Goal: Task Accomplishment & Management: Complete application form

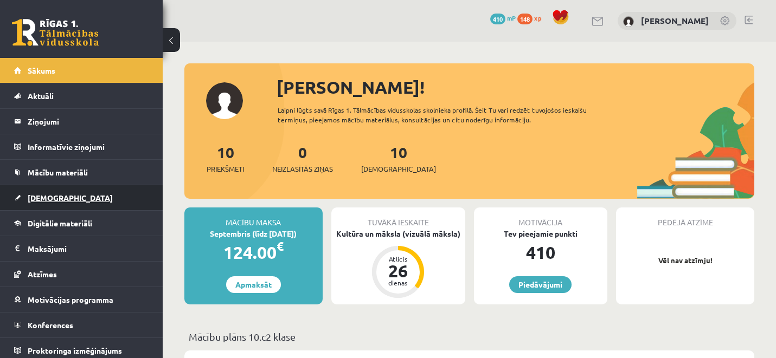
click at [100, 204] on link "[DEMOGRAPHIC_DATA]" at bounding box center [81, 197] width 135 height 25
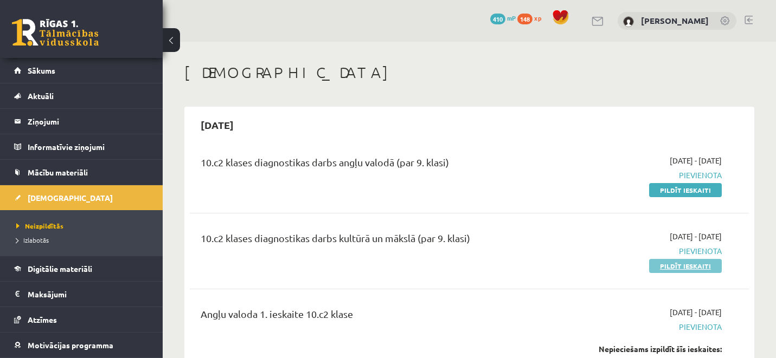
click at [695, 267] on link "Pildīt ieskaiti" at bounding box center [685, 266] width 73 height 14
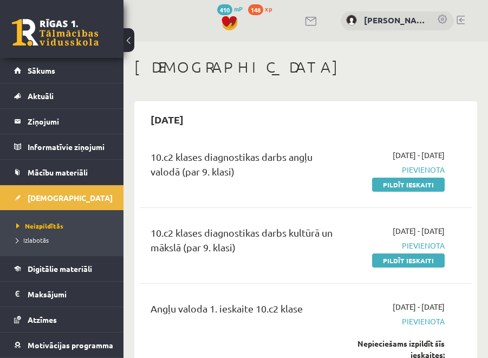
click at [451, 76] on h1 "[DEMOGRAPHIC_DATA]" at bounding box center [305, 67] width 343 height 18
click at [399, 262] on link "Pildīt ieskaiti" at bounding box center [408, 261] width 73 height 14
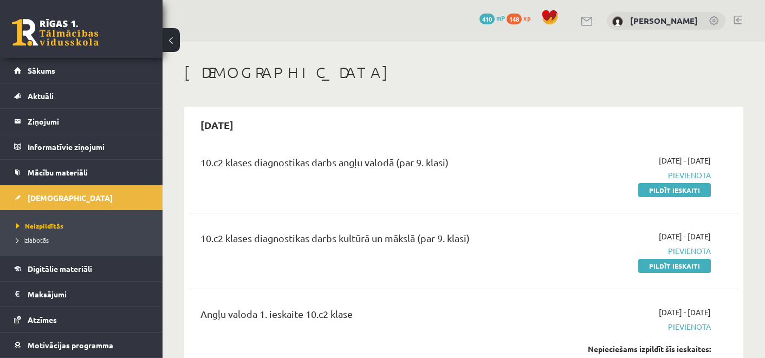
click at [177, 40] on button at bounding box center [171, 40] width 17 height 24
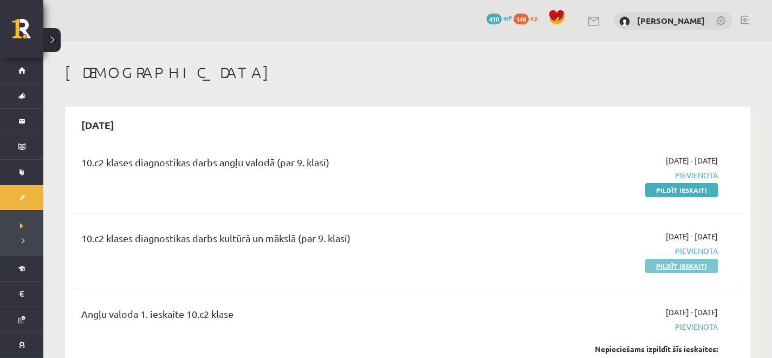
click at [665, 268] on link "Pildīt ieskaiti" at bounding box center [682, 266] width 73 height 14
click at [667, 270] on link "Pildīt ieskaiti" at bounding box center [682, 266] width 73 height 14
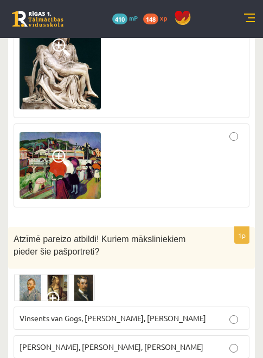
scroll to position [524, 0]
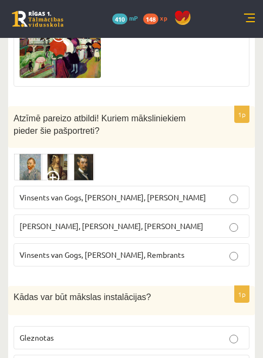
click at [146, 199] on span "Vinsents van Gogs, Albrehts Dīrers, Janis Rozentāls" at bounding box center [113, 197] width 186 height 10
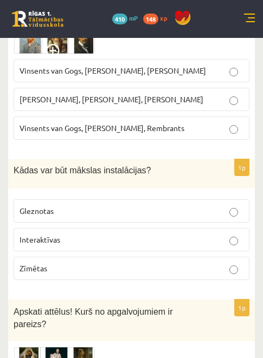
scroll to position [652, 0]
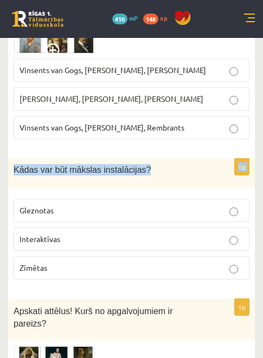
drag, startPoint x: 159, startPoint y: 173, endPoint x: 99, endPoint y: 144, distance: 67.6
copy form "Vinsents van Gogs, Kārlis Padegs, Rembrants 1p Kādas var būt mākslas instalācij…"
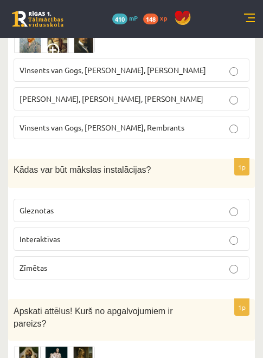
drag, startPoint x: 56, startPoint y: 205, endPoint x: 51, endPoint y: 202, distance: 6.6
click at [56, 205] on p "Gleznotas" at bounding box center [132, 210] width 224 height 11
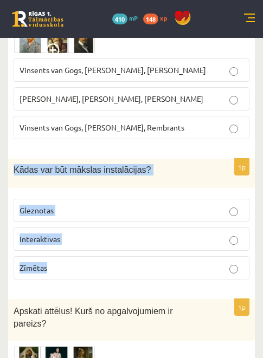
drag, startPoint x: 14, startPoint y: 166, endPoint x: 103, endPoint y: 268, distance: 134.8
click at [103, 268] on div "1p Kādas var būt mākslas instalācijas? Gleznotas Interaktīvas Zīmētas" at bounding box center [131, 224] width 247 height 130
copy div "Kādas var būt mākslas instalācijas? Gleznotas Interaktīvas Zīmētas"
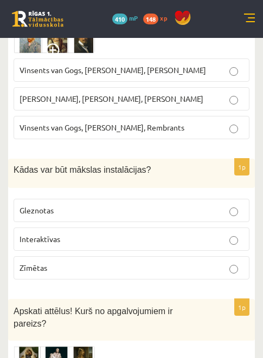
click at [184, 185] on div "Kādas var būt mākslas instalācijas?" at bounding box center [131, 173] width 247 height 29
click at [106, 230] on label "Interaktīvas" at bounding box center [132, 239] width 236 height 23
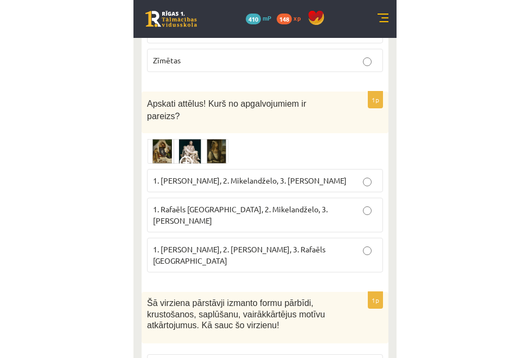
scroll to position [863, 0]
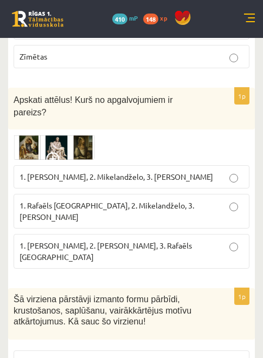
click at [56, 159] on span at bounding box center [54, 160] width 17 height 17
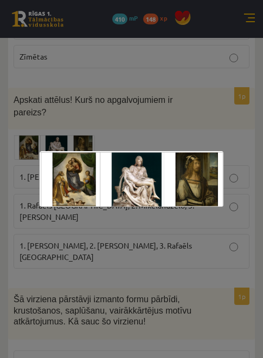
click at [205, 122] on div at bounding box center [131, 179] width 263 height 358
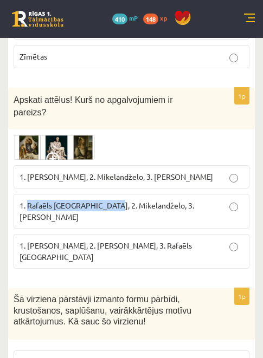
drag, startPoint x: 112, startPoint y: 208, endPoint x: 27, endPoint y: 204, distance: 85.2
click at [27, 204] on span "1. Rafaēls Sancio da Urbīno, 2. Mikelandželo, 3. Albrehts Dīrers" at bounding box center [107, 211] width 175 height 21
copy span "Rafaēls Sancio da Urbīno"
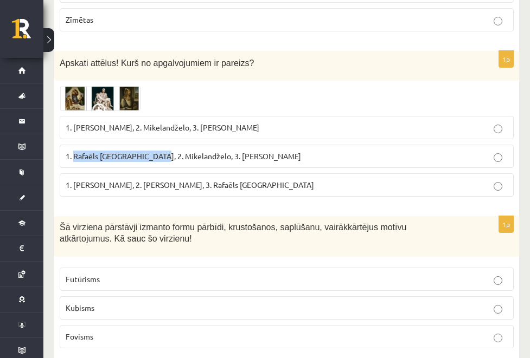
click at [109, 104] on span at bounding box center [100, 112] width 17 height 17
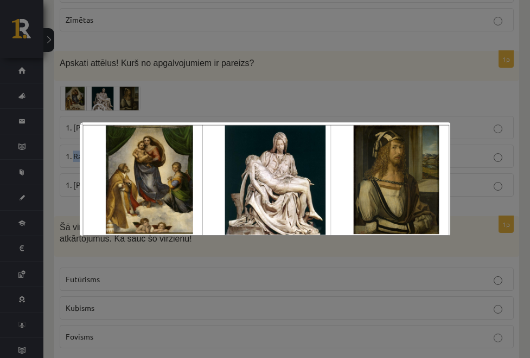
click at [88, 83] on div at bounding box center [265, 179] width 530 height 358
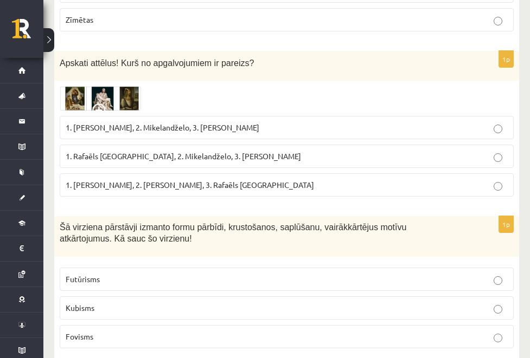
click at [109, 104] on span at bounding box center [100, 112] width 17 height 17
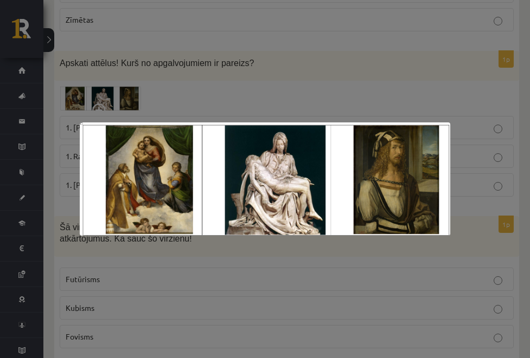
click at [85, 286] on div at bounding box center [265, 179] width 530 height 358
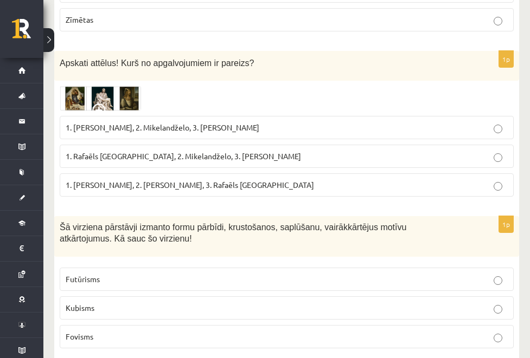
click at [149, 151] on span "1. Rafaēls Sancio da Urbīno, 2. Mikelandželo, 3. Albrehts Dīrers" at bounding box center [183, 156] width 235 height 10
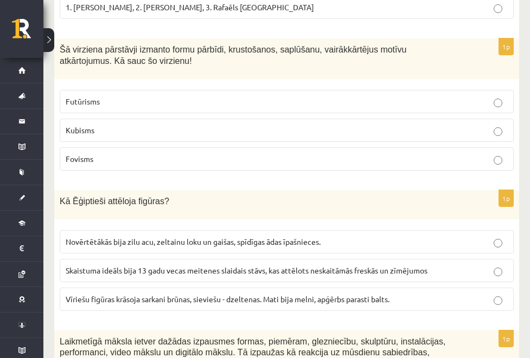
scroll to position [1042, 0]
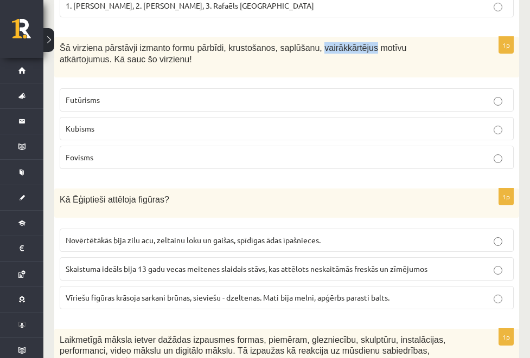
drag, startPoint x: 173, startPoint y: 51, endPoint x: 131, endPoint y: 43, distance: 43.2
click at [131, 43] on span "Šā virziena pārstāvji izmanto formu pārbīdi, krustošanos, saplūšanu, vairākkārt…" at bounding box center [233, 53] width 346 height 21
copy span "vairākkārtējus"
click at [392, 43] on span "Šā virziena pārstāvji izmanto formu pārbīdi, krustošanos, saplūšanu, vairākkārt…" at bounding box center [233, 53] width 346 height 21
drag, startPoint x: 299, startPoint y: 33, endPoint x: 346, endPoint y: 29, distance: 47.4
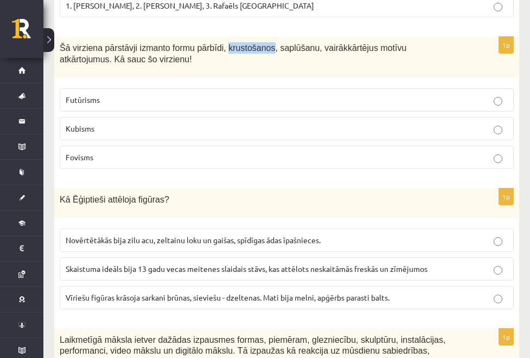
click at [346, 43] on span "Šā virziena pārstāvji izmanto formu pārbīdi, krustošanos, saplūšanu, vairākkārt…" at bounding box center [233, 53] width 346 height 21
copy span "krustošanos"
click at [0, 0] on ul "Tests Izvērtējums!" at bounding box center [0, 0] width 0 height 0
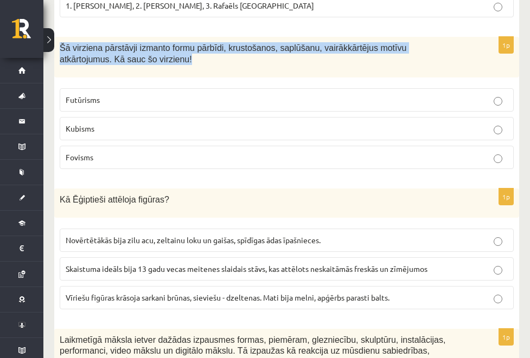
drag, startPoint x: 125, startPoint y: 29, endPoint x: 364, endPoint y: 42, distance: 239.4
click at [365, 42] on div "Šā virziena pārstāvji izmanto formu pārbīdi, krustošanos, saplūšanu, vairākkārt…" at bounding box center [286, 57] width 465 height 41
copy span "Šā virziena pārstāvji izmanto formu pārbīdi, krustošanos, saplūšanu, vairākkārt…"
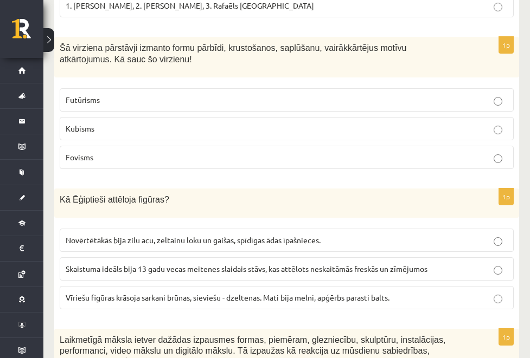
click at [0, 0] on ul "Tests Izvērtējums!" at bounding box center [0, 0] width 0 height 0
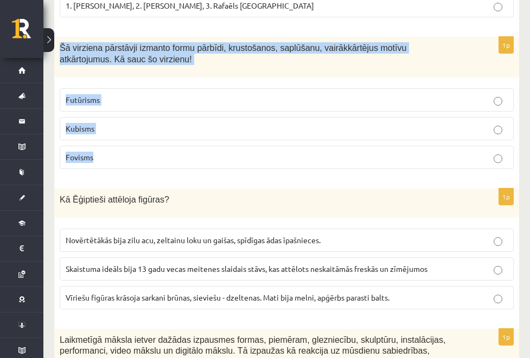
drag, startPoint x: 129, startPoint y: 28, endPoint x: 222, endPoint y: 157, distance: 159.2
click at [222, 158] on div "1p Šā virziena pārstāvji izmanto formu pārbīdi, krustošanos, saplūšanu, vairākk…" at bounding box center [286, 107] width 465 height 141
copy div "Šā virziena pārstāvji izmanto formu pārbīdi, krustošanos, saplūšanu, vairākkārt…"
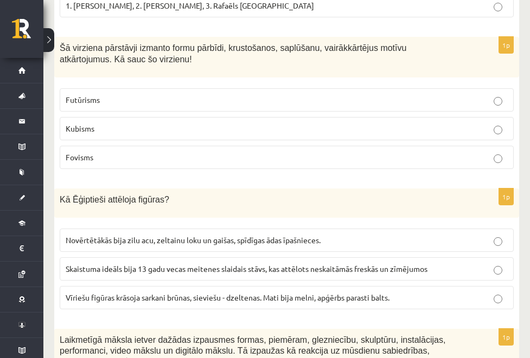
click at [179, 123] on p "Kubisms" at bounding box center [287, 128] width 442 height 11
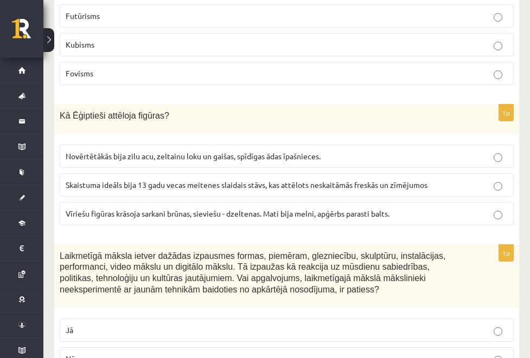
scroll to position [1127, 0]
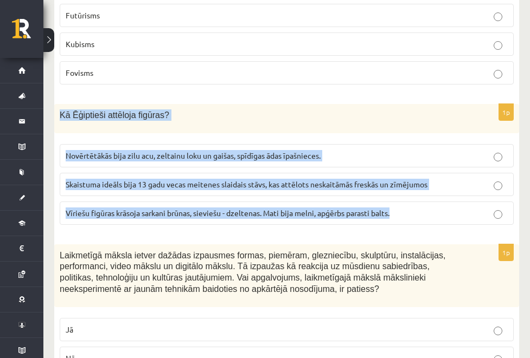
drag, startPoint x: 130, startPoint y: 96, endPoint x: 498, endPoint y: 221, distance: 388.8
click at [499, 223] on div "1p Kā Ēģiptieši attēloja figūras? Novērtētākās bija zilu acu, zeltainu loku un …" at bounding box center [286, 169] width 465 height 130
copy div "Kā Ēģiptieši attēloja figūras? Novērtētākās bija zilu acu, zeltainu loku un gai…"
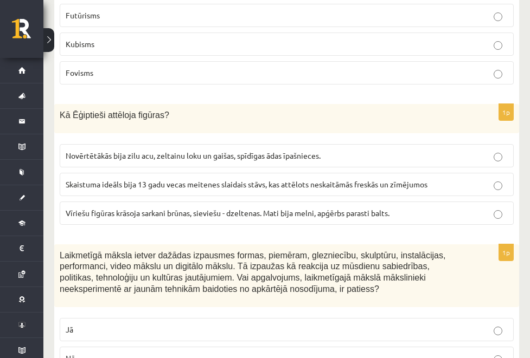
click at [375, 209] on span "Vīriešu figūras krāsoja sarkani brūnas, sieviešu - dzeltenas. Mati bija melni, …" at bounding box center [228, 213] width 324 height 10
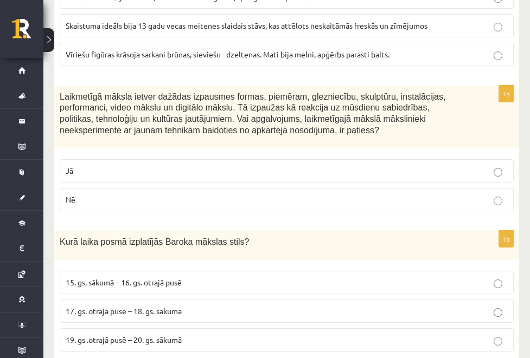
scroll to position [1279, 0]
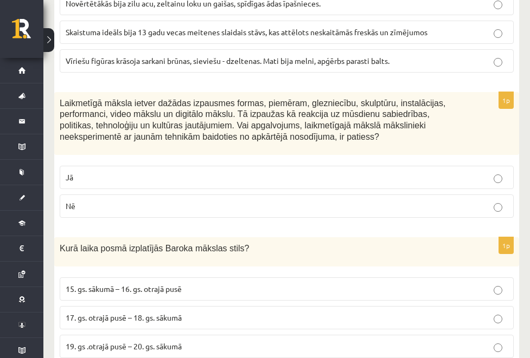
drag, startPoint x: 124, startPoint y: 92, endPoint x: 393, endPoint y: 149, distance: 275.4
click at [393, 149] on div "Laikmetīgā māksla ietver dažādas izpausmes formas, piemēram, glezniecību, skulp…" at bounding box center [286, 123] width 465 height 63
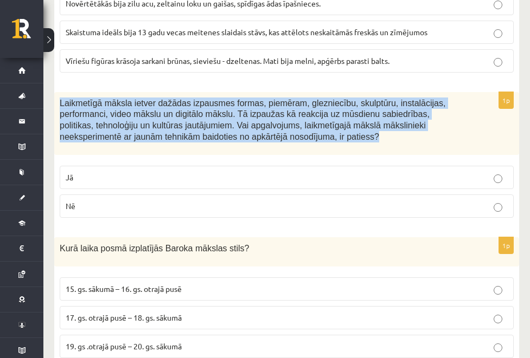
drag, startPoint x: 390, startPoint y: 149, endPoint x: 126, endPoint y: 101, distance: 268.1
click at [126, 101] on div "Laikmetīgā māksla ietver dažādas izpausmes formas, piemēram, glezniecību, skulp…" at bounding box center [286, 123] width 465 height 63
copy span "Laikmetīgā māksla ietver dažādas izpausmes formas, piemēram, glezniecību, skulp…"
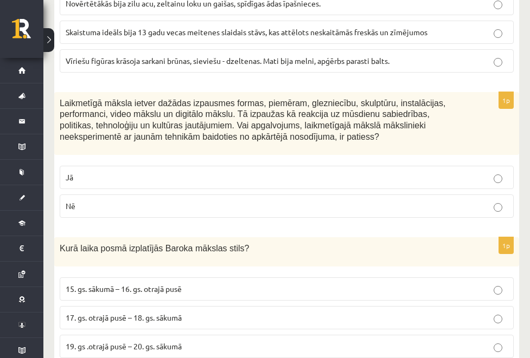
click at [199, 212] on p "Nē" at bounding box center [287, 206] width 442 height 11
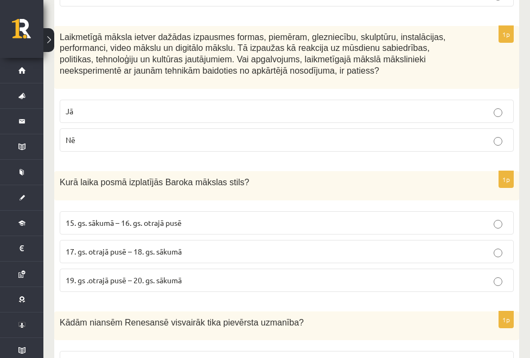
scroll to position [1346, 0]
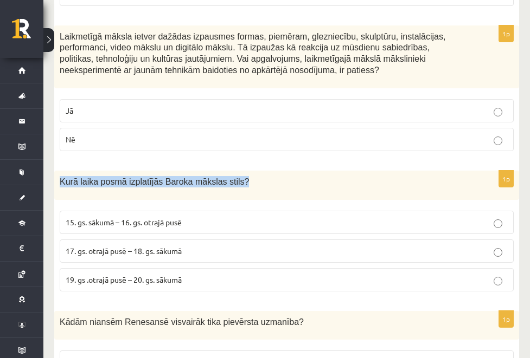
drag, startPoint x: 132, startPoint y: 186, endPoint x: 346, endPoint y: 193, distance: 213.7
click at [346, 194] on div "Kurā laika posmā izplatījās Baroka mākslas stils?" at bounding box center [286, 185] width 465 height 29
copy span "Kurā laika posmā izplatījās Baroka mākslas stils?"
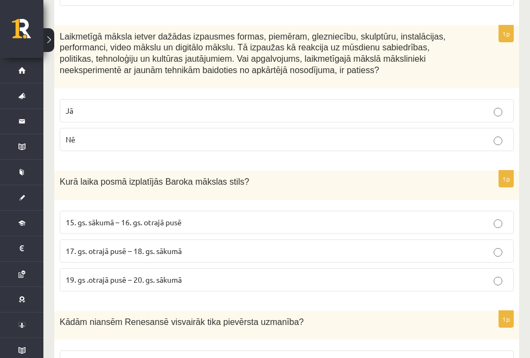
click at [202, 263] on label "17. gs. otrajā pusē – 18. gs. sākumā" at bounding box center [287, 251] width 454 height 23
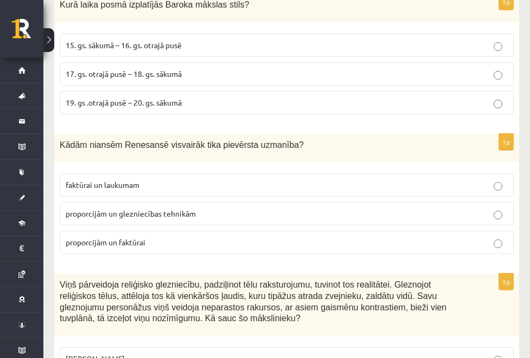
scroll to position [1530, 0]
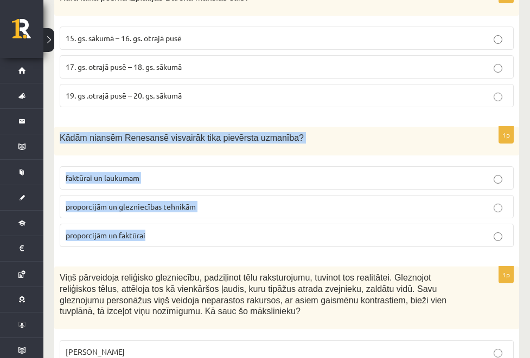
drag, startPoint x: 131, startPoint y: 138, endPoint x: 267, endPoint y: 247, distance: 174.3
click at [267, 247] on div "1p Kādām niansēm Renesansē visvairāk tika pievērsta uzmanība? faktūrai un lauku…" at bounding box center [286, 192] width 465 height 130
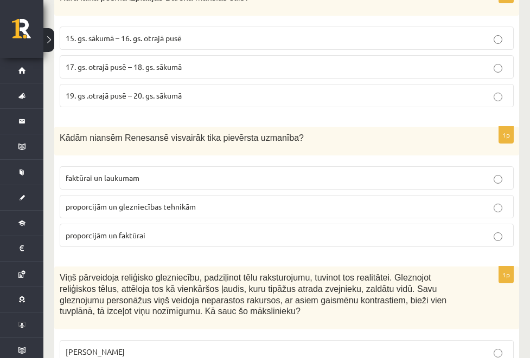
drag, startPoint x: 240, startPoint y: 196, endPoint x: 242, endPoint y: 202, distance: 6.3
click at [242, 202] on fieldset "faktūrai un laukumam proporcijām un glezniecības tehnikām proporcijām un faktūr…" at bounding box center [287, 205] width 454 height 89
click at [242, 207] on label "proporcijām un glezniecības tehnikām" at bounding box center [287, 206] width 454 height 23
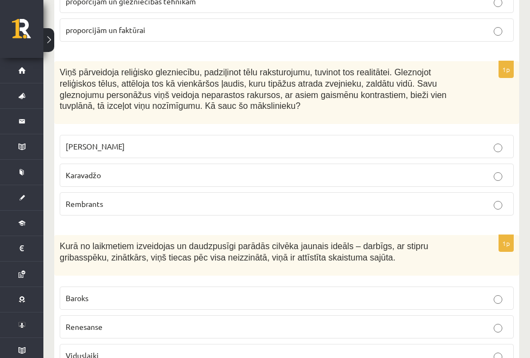
scroll to position [1736, 0]
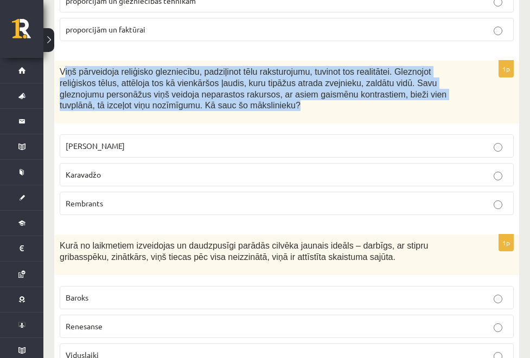
drag, startPoint x: 136, startPoint y: 73, endPoint x: 346, endPoint y: 139, distance: 220.8
click at [346, 124] on div "Viņš pārveidoja reliģisko glezniecību, padziļinot tēlu raksturojumu, tuvinot to…" at bounding box center [286, 92] width 465 height 63
drag, startPoint x: 349, startPoint y: 127, endPoint x: 122, endPoint y: 79, distance: 231.5
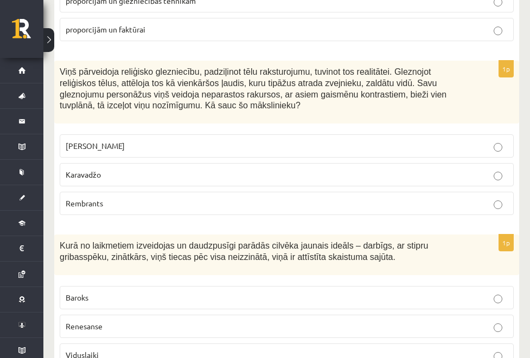
click at [126, 70] on div "Viņš pārveidoja reliģisko glezniecību, padziļinot tēlu raksturojumu, tuvinot to…" at bounding box center [286, 92] width 465 height 63
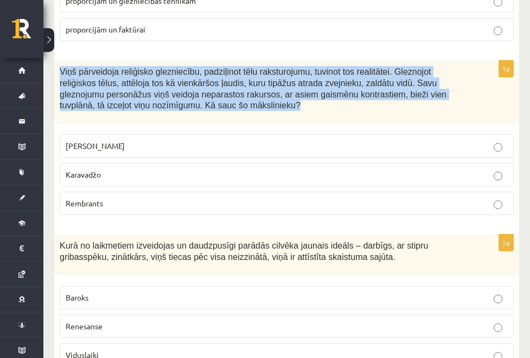
drag, startPoint x: 126, startPoint y: 70, endPoint x: 318, endPoint y: 132, distance: 201.4
click at [318, 124] on div "Viņš pārveidoja reliģisko glezniecību, padziļinot tēlu raksturojumu, tuvinot to…" at bounding box center [286, 92] width 465 height 63
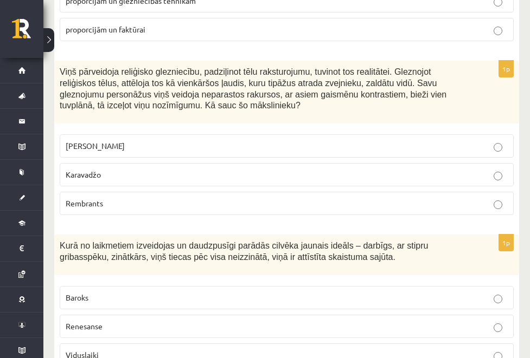
click at [186, 180] on p "Karavadžo" at bounding box center [287, 174] width 442 height 11
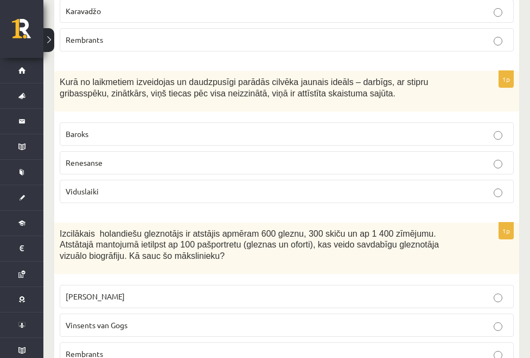
scroll to position [1900, 0]
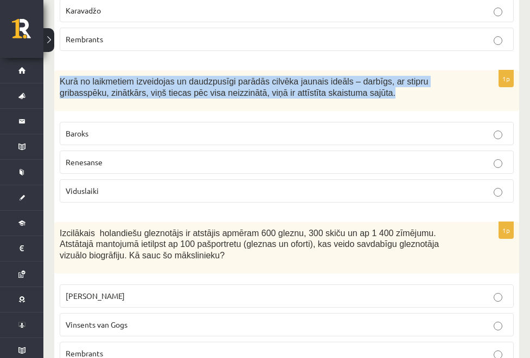
drag, startPoint x: 127, startPoint y: 93, endPoint x: 246, endPoint y: 124, distance: 122.7
click at [246, 111] on div "Kurā no laikmetiem izveidojas un daudzpusīgi parādās cilvēka jaunais ideāls – d…" at bounding box center [286, 90] width 465 height 41
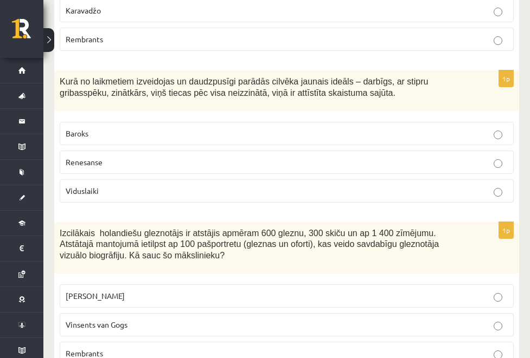
click at [202, 168] on p "Renesanse" at bounding box center [287, 162] width 442 height 11
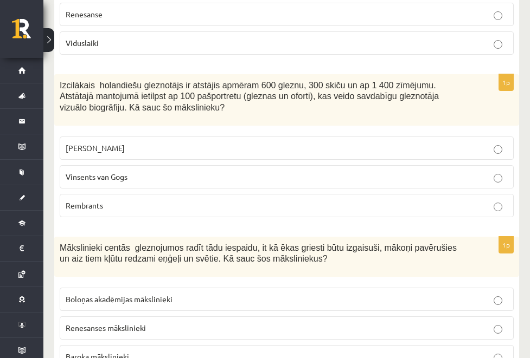
scroll to position [2098, 0]
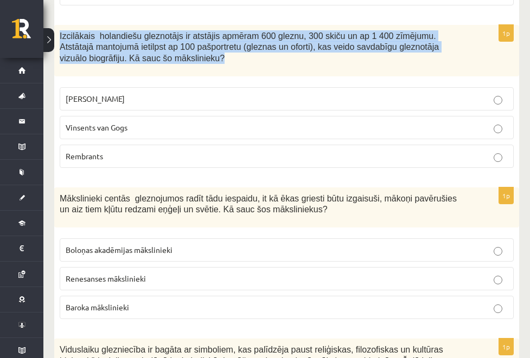
drag, startPoint x: 130, startPoint y: 57, endPoint x: 436, endPoint y: 88, distance: 307.9
click at [436, 76] on div "Izcilākais holandiešu gleznotājs ir atstājis apmēram 600 gleznu, 300 skiču un a…" at bounding box center [286, 50] width 465 height 51
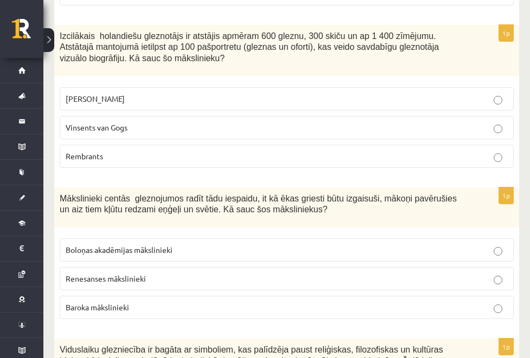
drag, startPoint x: 101, startPoint y: 77, endPoint x: 105, endPoint y: 70, distance: 7.5
click at [0, 0] on ul "Tests Izvērtējums!" at bounding box center [0, 0] width 0 height 0
drag, startPoint x: 170, startPoint y: 189, endPoint x: 188, endPoint y: 135, distance: 56.6
click at [103, 161] on span "Rembrants" at bounding box center [84, 156] width 37 height 10
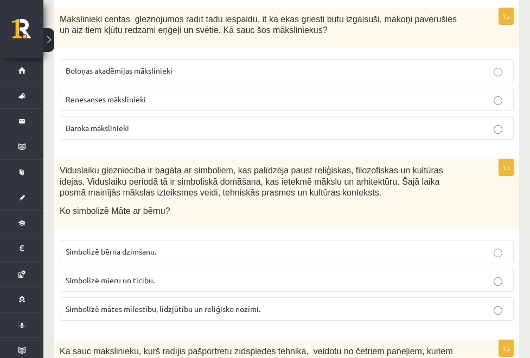
scroll to position [2275, 0]
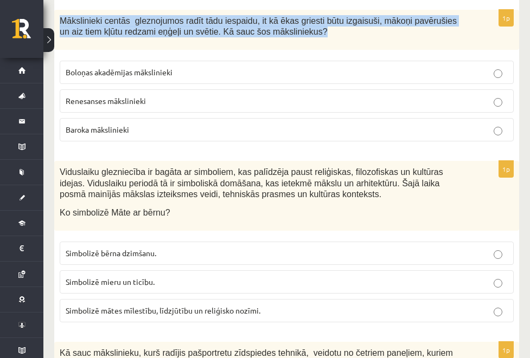
drag, startPoint x: 127, startPoint y: 44, endPoint x: 229, endPoint y: 78, distance: 107.0
click at [229, 50] on div "Mākslinieki centās gleznojumos radīt tādu iespaidu, it kā ēkas griesti būtu izg…" at bounding box center [286, 30] width 465 height 41
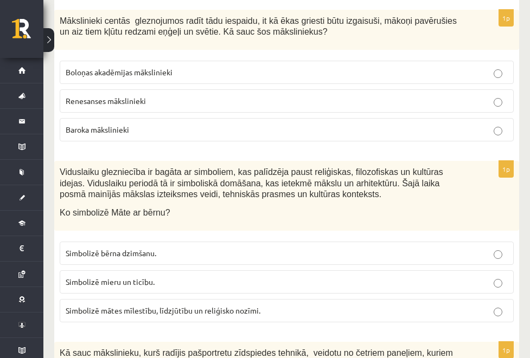
click at [0, 0] on ul "Tests Izvērtējums!" at bounding box center [0, 0] width 0 height 0
click at [204, 136] on p "Baroka mākslinieki" at bounding box center [287, 129] width 442 height 11
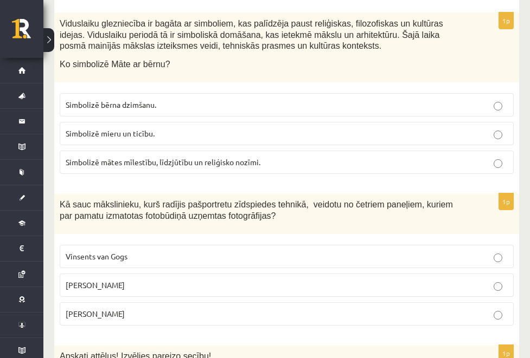
scroll to position [2414, 0]
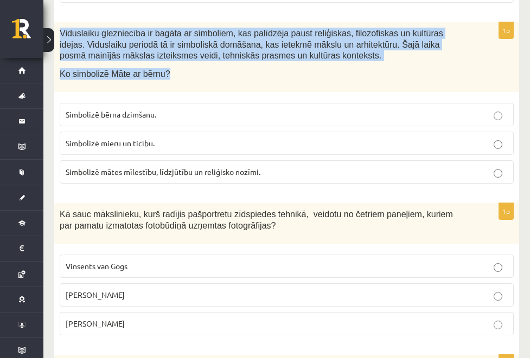
drag, startPoint x: 127, startPoint y: 68, endPoint x: 248, endPoint y: 124, distance: 133.6
click at [248, 92] on div "Viduslaiku glezniecība ir bagāta ar simboliem, kas palīdzēja paust reliģiskas, …" at bounding box center [286, 57] width 465 height 70
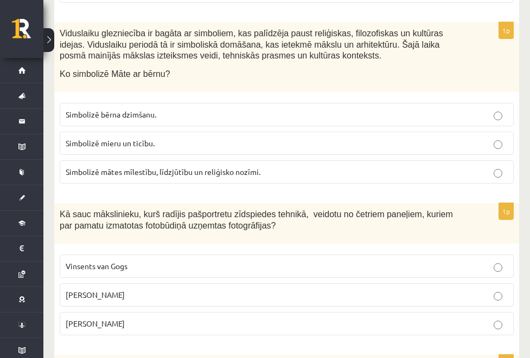
click at [0, 0] on ul "Tests Izvērtējums!" at bounding box center [0, 0] width 0 height 0
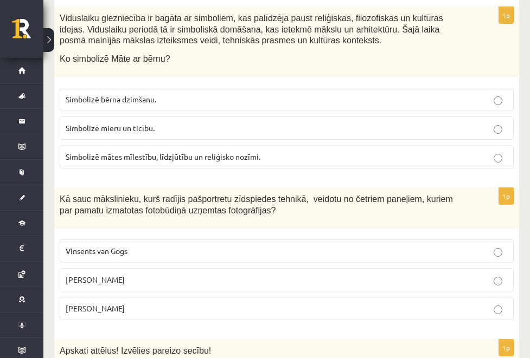
scroll to position [2435, 0]
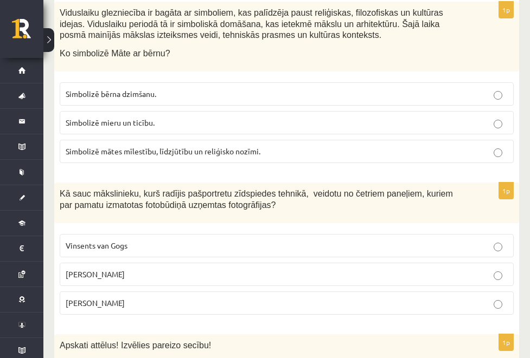
click at [260, 156] on span "Simbolizē mātes mīlestību, līdzjūtību un reliģisko nozīmi." at bounding box center [163, 151] width 195 height 10
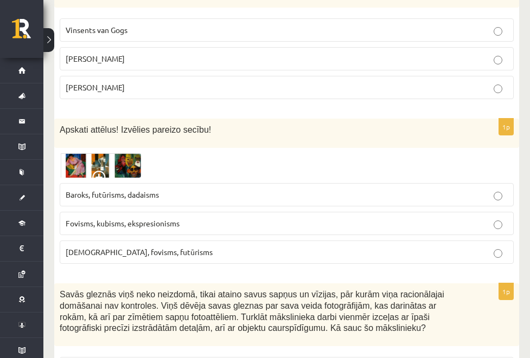
scroll to position [2648, 0]
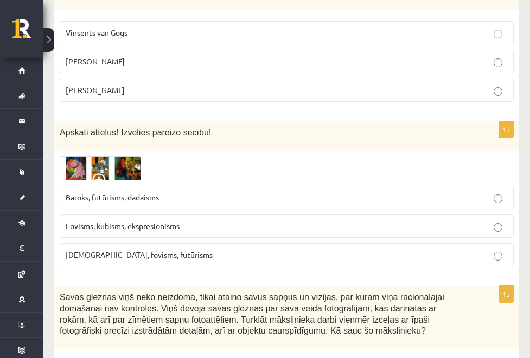
drag, startPoint x: 130, startPoint y: 23, endPoint x: 499, endPoint y: 47, distance: 369.9
click at [125, 66] on span "Endijs Vorhols" at bounding box center [95, 61] width 59 height 10
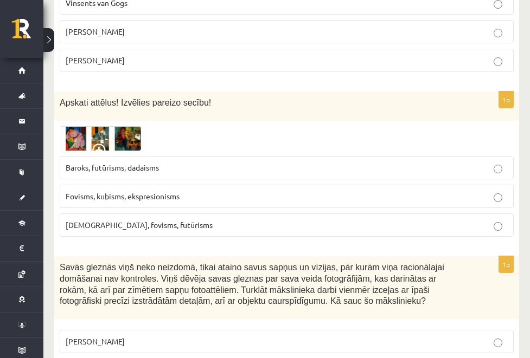
scroll to position [2733, 0]
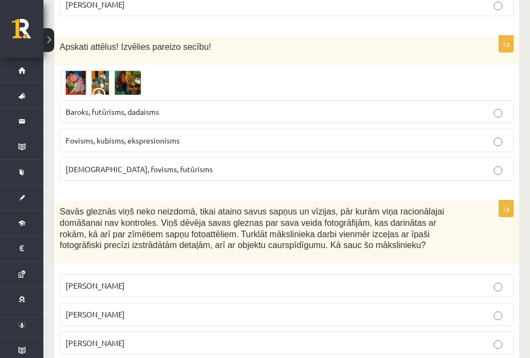
click at [141, 95] on img at bounding box center [100, 82] width 81 height 25
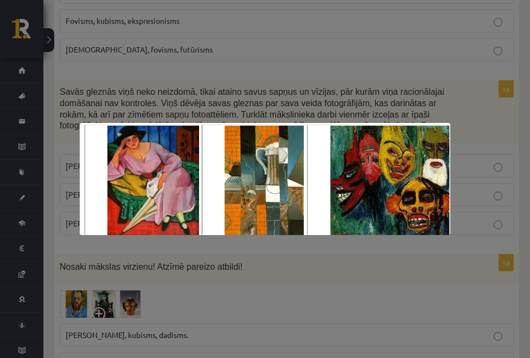
scroll to position [2859, 0]
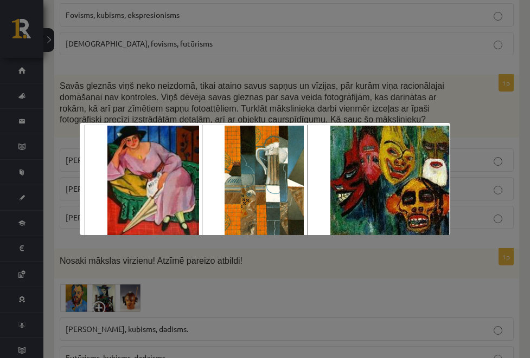
click at [186, 67] on div at bounding box center [265, 179] width 530 height 358
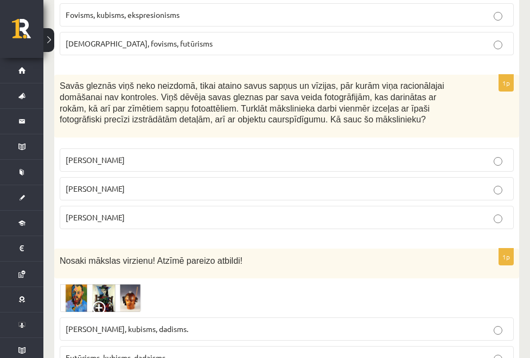
click at [183, 27] on label "Fovisms, kubisms, ekspresionisms" at bounding box center [287, 14] width 454 height 23
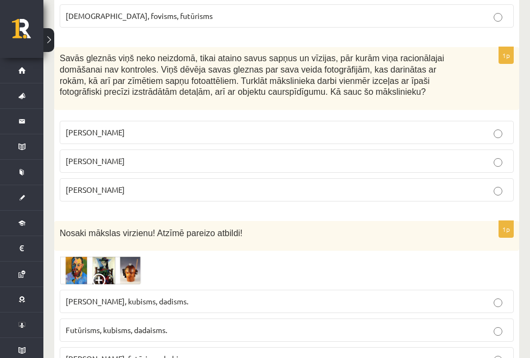
scroll to position [2947, 0]
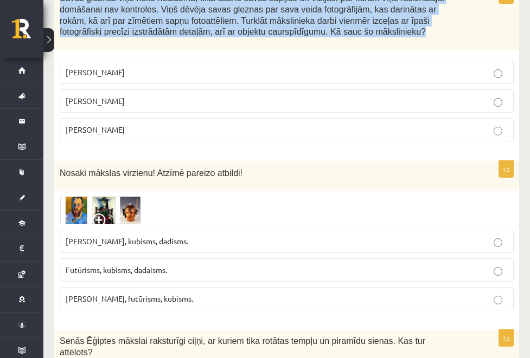
drag, startPoint x: 173, startPoint y: 53, endPoint x: 421, endPoint y: 104, distance: 252.8
click at [421, 50] on div "Savās gleznās viņš neko neizdomā, tikai ataino savus sapņus un vīzijas, pār kur…" at bounding box center [286, 18] width 465 height 63
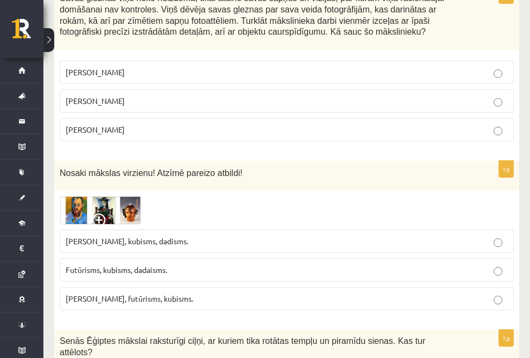
click at [125, 106] on span "Salvadors Dalī" at bounding box center [95, 101] width 59 height 10
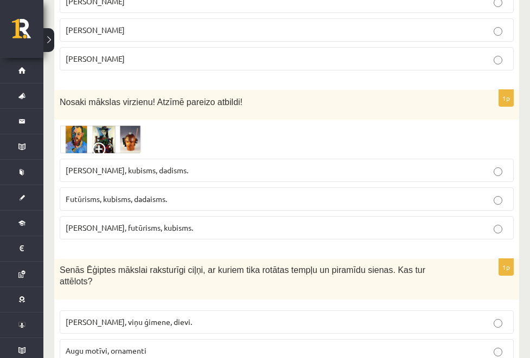
scroll to position [3132, 0]
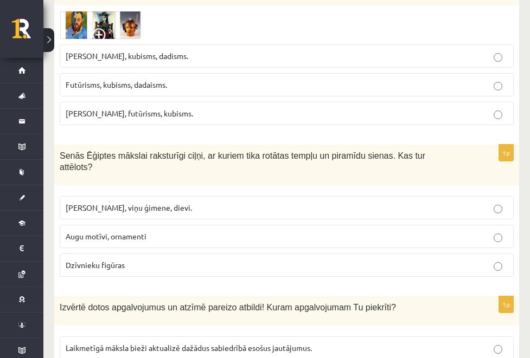
click at [109, 46] on span at bounding box center [100, 36] width 17 height 17
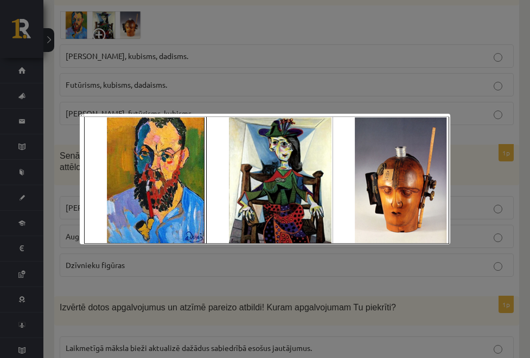
click at [349, 74] on div at bounding box center [265, 179] width 530 height 358
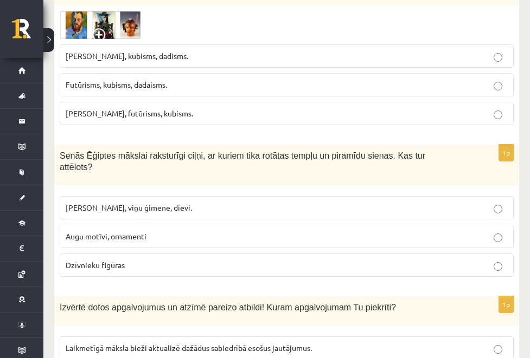
click at [141, 40] on img at bounding box center [100, 25] width 81 height 29
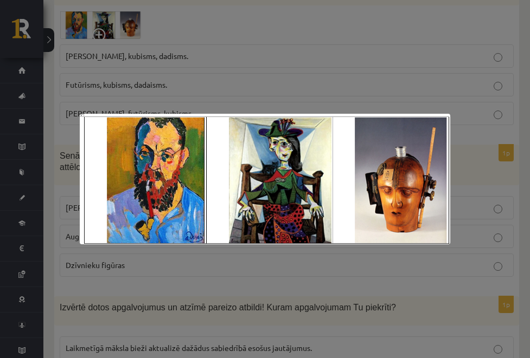
click at [447, 74] on div at bounding box center [265, 179] width 530 height 358
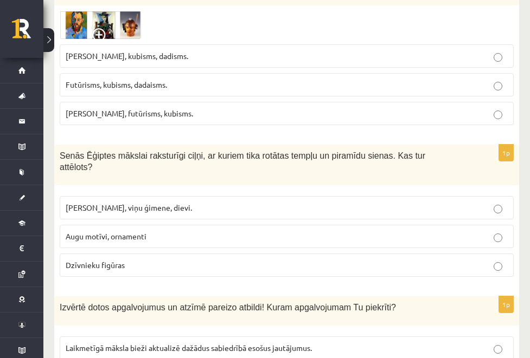
click at [141, 40] on img at bounding box center [100, 25] width 81 height 29
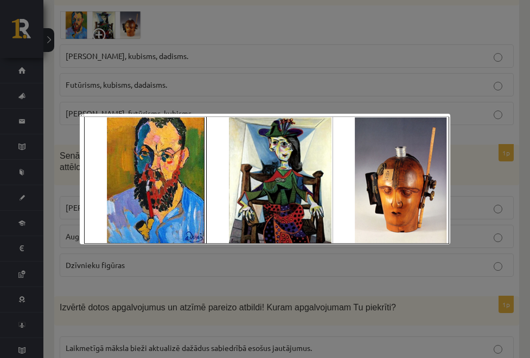
click at [341, 117] on img at bounding box center [265, 179] width 371 height 130
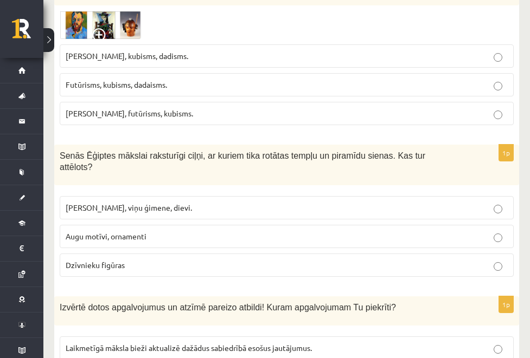
click at [167, 61] on span "Fovisms, kubisms, dadisms." at bounding box center [127, 56] width 122 height 10
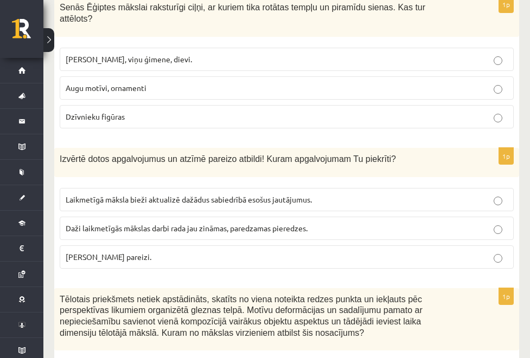
scroll to position [3283, 0]
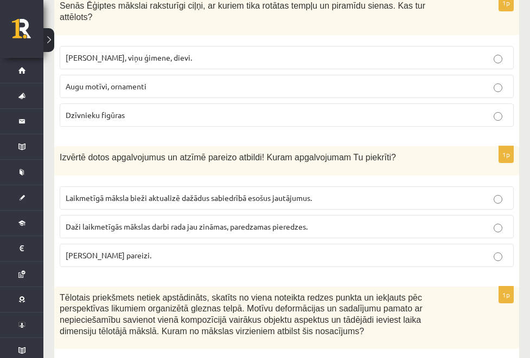
drag, startPoint x: 123, startPoint y: 61, endPoint x: 244, endPoint y: 78, distance: 122.5
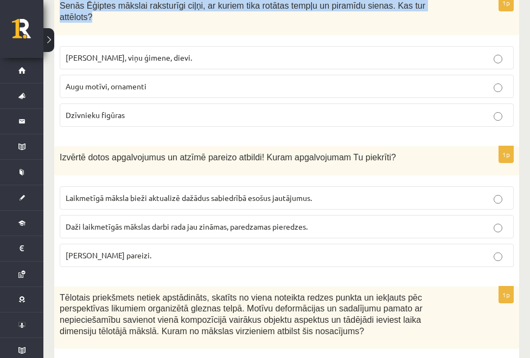
drag, startPoint x: 243, startPoint y: 77, endPoint x: 132, endPoint y: 61, distance: 112.8
click at [132, 35] on div "Senās Ēģiptes mākslai raksturīgi ciļņi, ar kuriem tika rotātas tempļu un piramī…" at bounding box center [286, 15] width 465 height 41
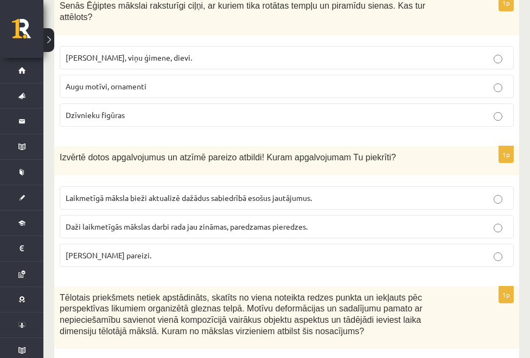
drag, startPoint x: 113, startPoint y: 121, endPoint x: 118, endPoint y: 105, distance: 16.5
click at [0, 0] on ul "Tests Izvērtējums!" at bounding box center [0, 0] width 0 height 0
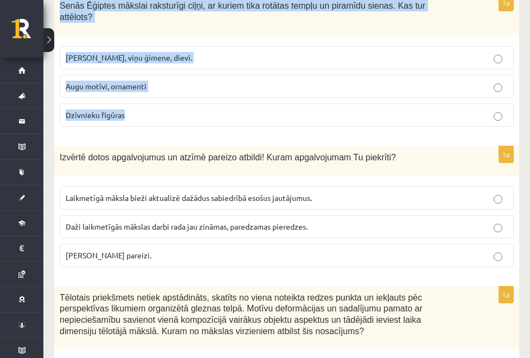
drag, startPoint x: 130, startPoint y: 61, endPoint x: 219, endPoint y: 185, distance: 152.7
click at [219, 136] on div "1p Senās Ēģiptes mākslai raksturīgi ciļņi, ar kuriem tika rotātas tempļu un pir…" at bounding box center [286, 65] width 465 height 141
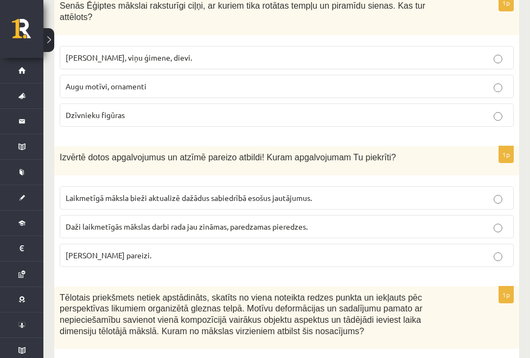
click at [170, 62] on span "Faraoni, viņu ģimene, dievi." at bounding box center [129, 58] width 126 height 10
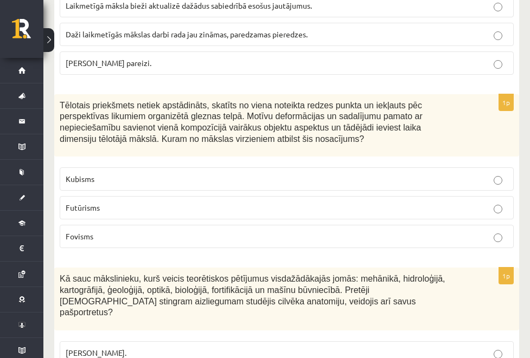
scroll to position [3474, 0]
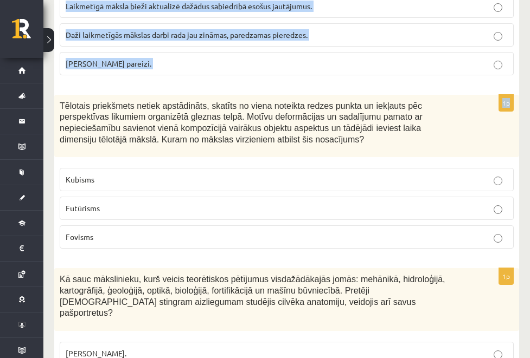
drag, startPoint x: 126, startPoint y: 23, endPoint x: 281, endPoint y: 167, distance: 211.7
click at [154, 11] on span "Laikmetīgā māksla bieži aktualizē dažādus sabiedrībā esošus jautājumus." at bounding box center [189, 6] width 246 height 10
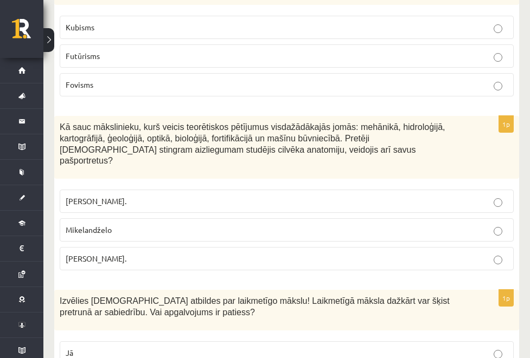
scroll to position [3615, 0]
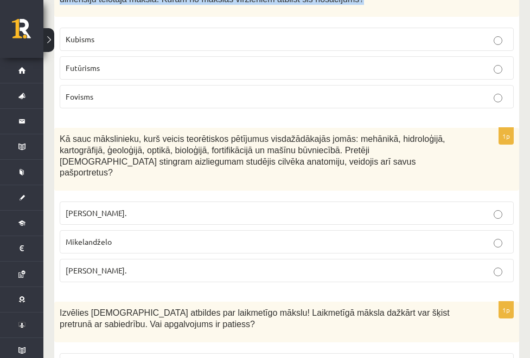
drag, startPoint x: 131, startPoint y: 32, endPoint x: 259, endPoint y: 100, distance: 145.0
click at [94, 44] on span "Kubisms" at bounding box center [80, 39] width 29 height 10
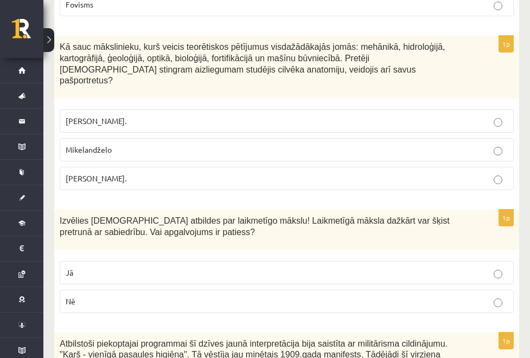
scroll to position [3707, 0]
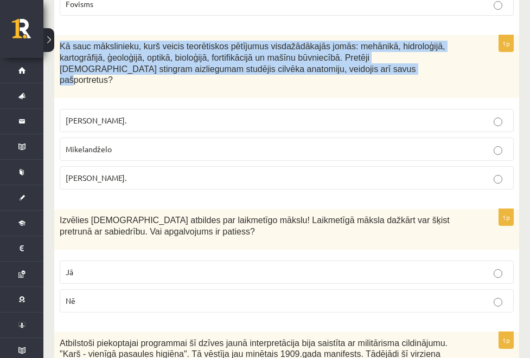
drag, startPoint x: 128, startPoint y: 132, endPoint x: 310, endPoint y: 163, distance: 184.2
click at [310, 98] on div "Kā sauc mākslinieku, kurš veicis teorētiskos pētījumus visdažādākajās jomās: me…" at bounding box center [286, 66] width 465 height 63
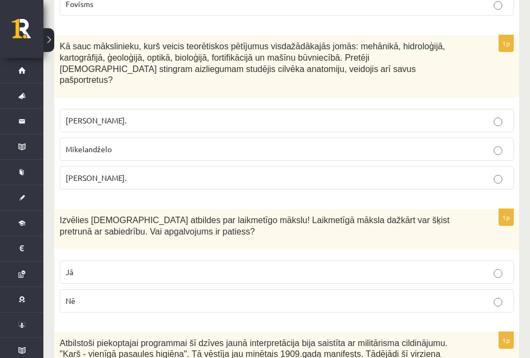
click at [153, 184] on p "Leonardo da Vinči." at bounding box center [287, 177] width 442 height 11
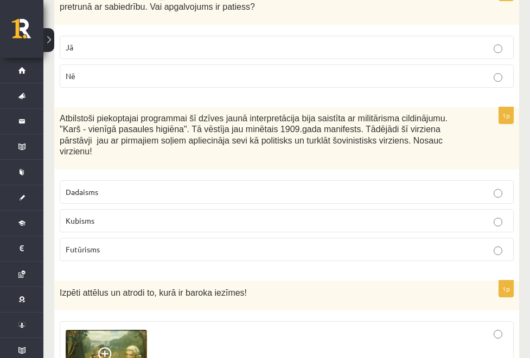
scroll to position [3929, 0]
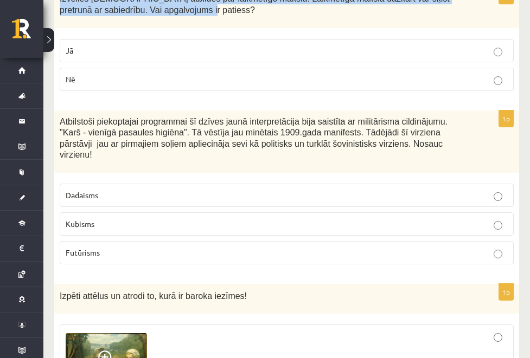
drag, startPoint x: 125, startPoint y: 78, endPoint x: 354, endPoint y: 99, distance: 230.8
click at [354, 28] on div "Izvēlies pareizās atbildes par laikmetīgo mākslu! Laikmetīgā māksla dažkārt var…" at bounding box center [286, 8] width 465 height 41
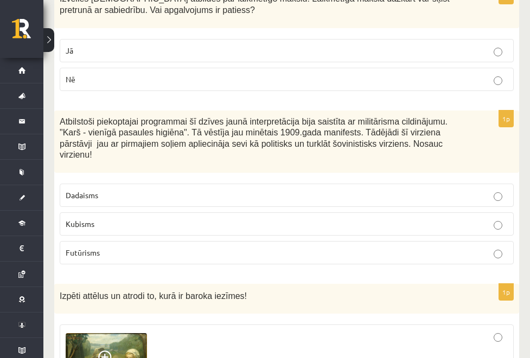
click at [139, 62] on label "Jā" at bounding box center [287, 50] width 454 height 23
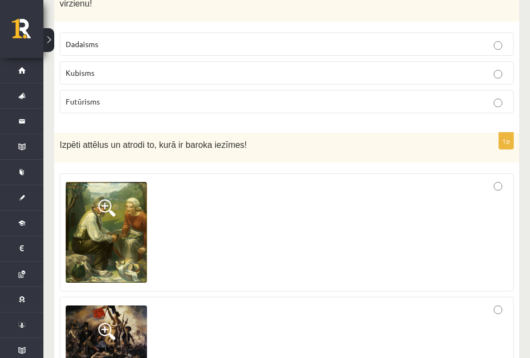
scroll to position [4077, 0]
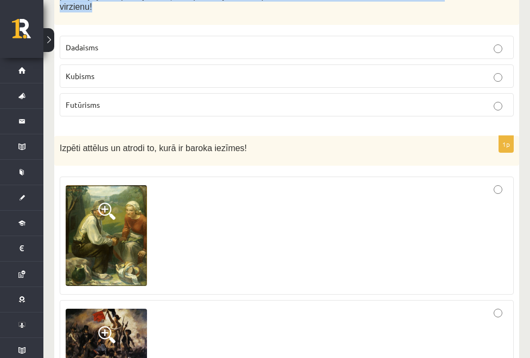
drag, startPoint x: 128, startPoint y: 54, endPoint x: 429, endPoint y: 92, distance: 303.3
click at [100, 109] on span "Futūrisms" at bounding box center [83, 105] width 34 height 10
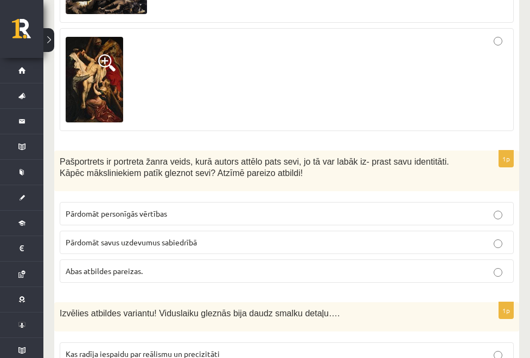
scroll to position [4450, 0]
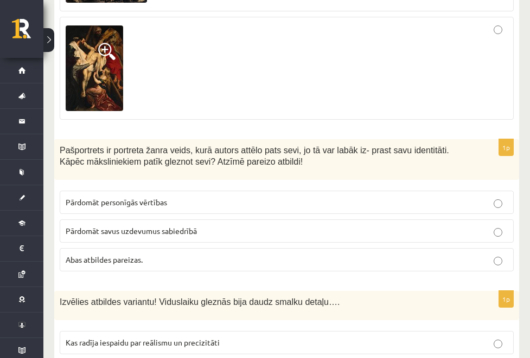
click at [267, 114] on div at bounding box center [287, 68] width 442 height 91
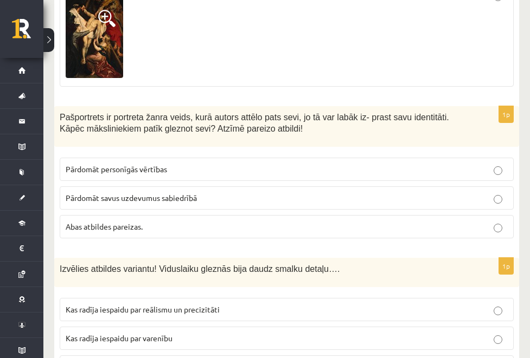
scroll to position [4485, 0]
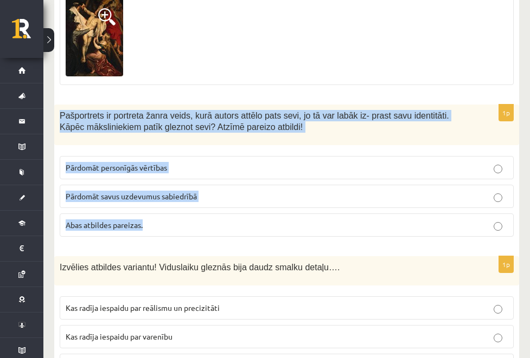
drag, startPoint x: 128, startPoint y: 195, endPoint x: 290, endPoint y: 330, distance: 210.8
click at [290, 246] on div "1p Pašportrets ir portreta žanra veids, kurā autors attēlo pats sevi, jo tā var…" at bounding box center [286, 175] width 465 height 141
click at [208, 237] on label "Abas atbildes pareizas." at bounding box center [287, 225] width 454 height 23
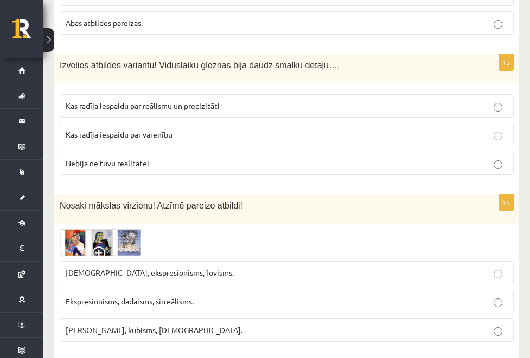
scroll to position [4695, 0]
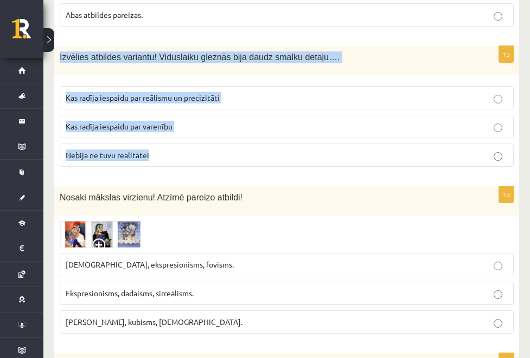
drag, startPoint x: 127, startPoint y: 146, endPoint x: 254, endPoint y: 259, distance: 170.1
click at [254, 176] on div "1p Izvēlies atbildes variantu! Viduslaiku gleznās bija daudz smalku detaļu…. Ka…" at bounding box center [286, 111] width 465 height 130
click at [205, 104] on p "Kas radīja iespaidu par reālismu un precizitāti" at bounding box center [287, 97] width 442 height 11
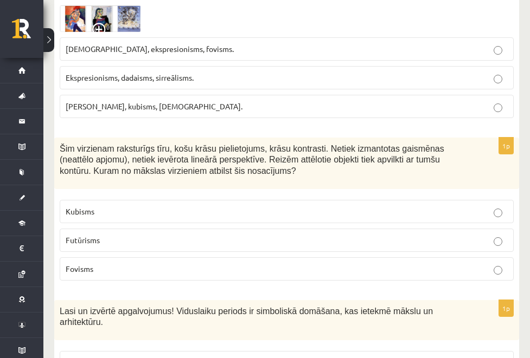
scroll to position [4916, 0]
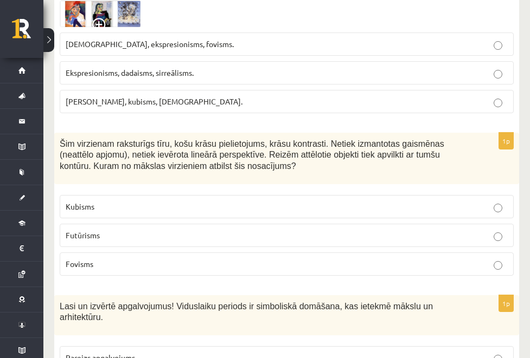
click at [109, 35] on span at bounding box center [100, 26] width 17 height 17
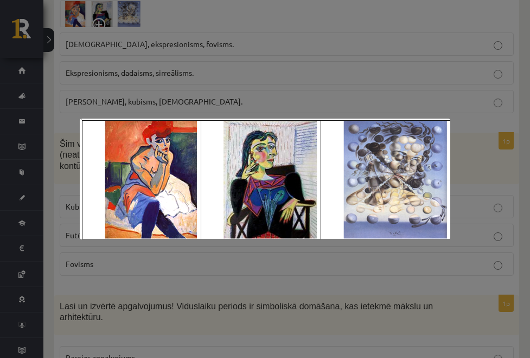
click at [386, 106] on div at bounding box center [265, 179] width 530 height 358
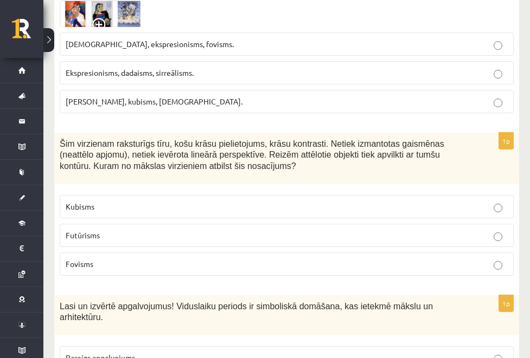
click at [178, 106] on span "Fovisms, kubisms, sirreālisms." at bounding box center [154, 101] width 177 height 10
click at [141, 27] on img at bounding box center [100, 14] width 81 height 27
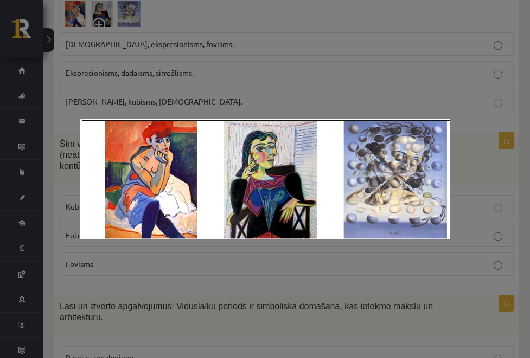
drag, startPoint x: 402, startPoint y: 101, endPoint x: 459, endPoint y: 66, distance: 67.1
click at [402, 101] on div at bounding box center [265, 179] width 530 height 358
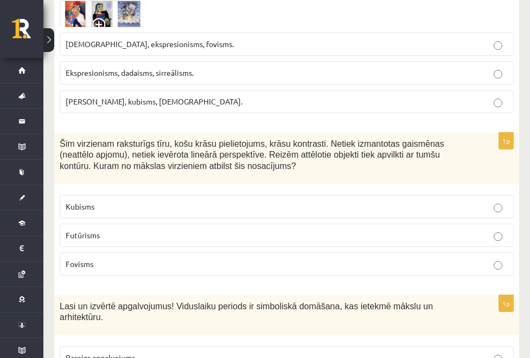
click at [141, 27] on img at bounding box center [100, 14] width 81 height 27
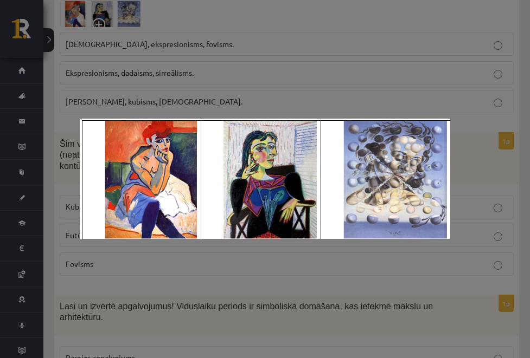
click at [476, 83] on div at bounding box center [265, 179] width 530 height 358
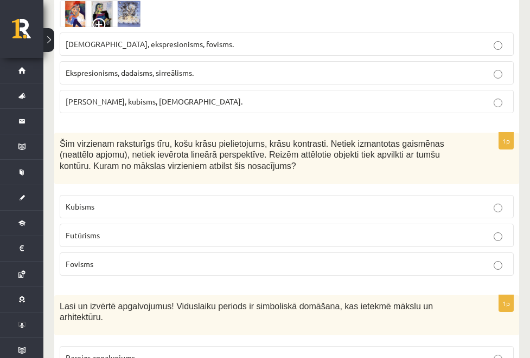
click at [141, 27] on img at bounding box center [100, 14] width 81 height 27
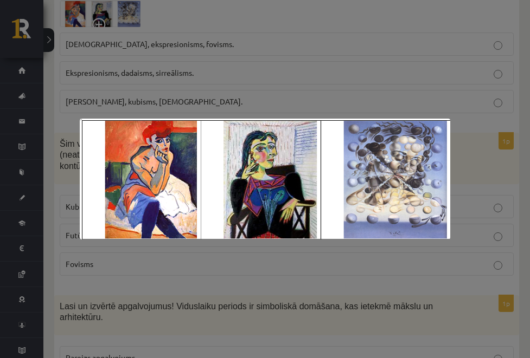
click at [149, 102] on div at bounding box center [265, 179] width 530 height 358
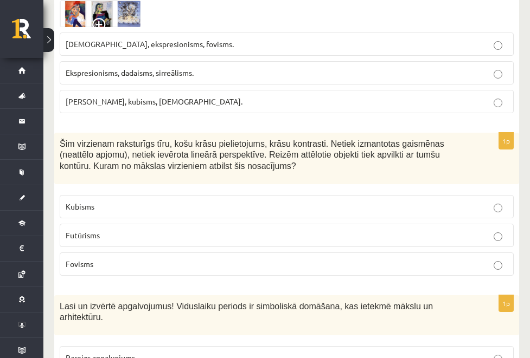
click at [141, 27] on img at bounding box center [100, 14] width 81 height 27
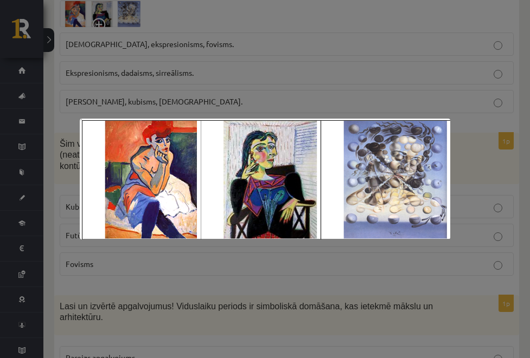
click at [107, 74] on div at bounding box center [265, 179] width 530 height 358
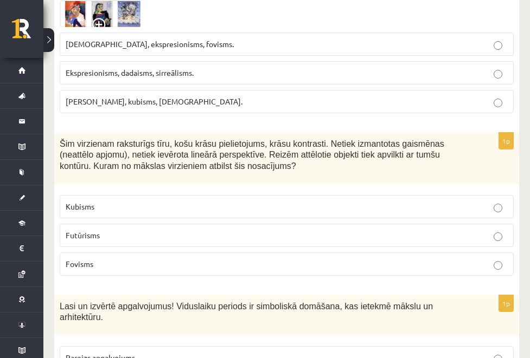
click at [160, 106] on span "Fovisms, kubisms, sirreālisms." at bounding box center [154, 101] width 177 height 10
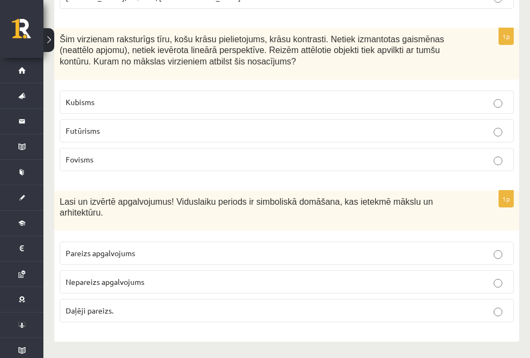
scroll to position [5132, 0]
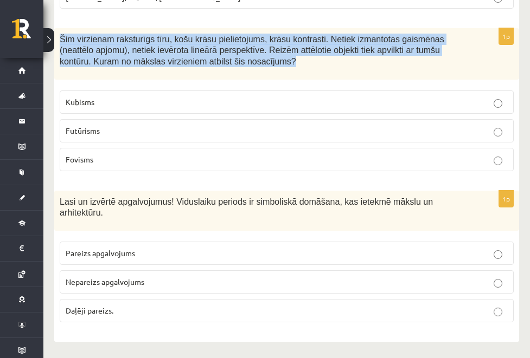
drag, startPoint x: 127, startPoint y: 18, endPoint x: 275, endPoint y: 52, distance: 151.9
click at [272, 54] on div "Šim virzienam raksturīgs tīru, košu krāsu pielietojums, krāsu kontrasti. Netiek…" at bounding box center [286, 53] width 465 height 51
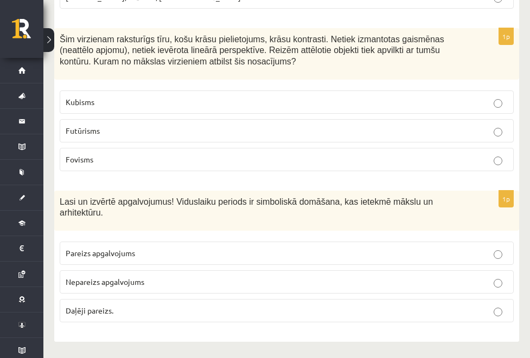
click at [184, 156] on p "Fovisms" at bounding box center [287, 159] width 442 height 11
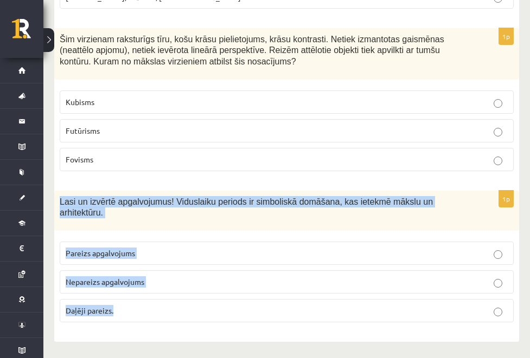
drag, startPoint x: 130, startPoint y: 194, endPoint x: 291, endPoint y: 304, distance: 195.0
click at [291, 304] on div "1p Lasi un izvērtē apgalvojumus! Viduslaiku periods ir simboliskā domāšana, kas…" at bounding box center [286, 261] width 465 height 141
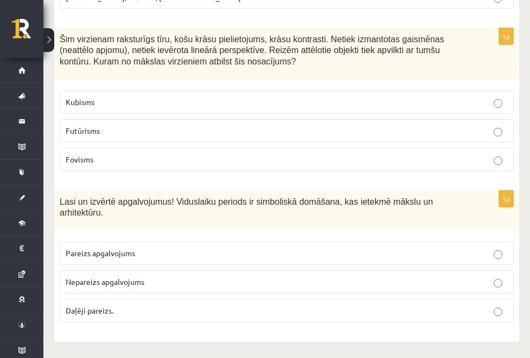
click at [135, 249] on span "Pareizs apgalvojums" at bounding box center [100, 253] width 69 height 10
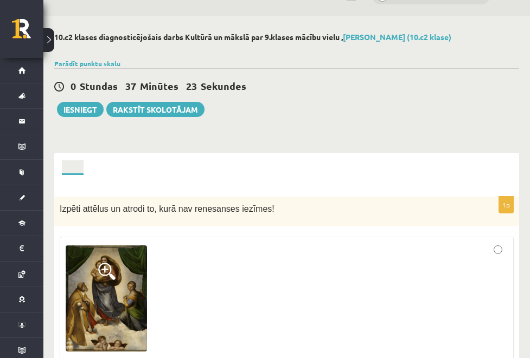
scroll to position [23, 0]
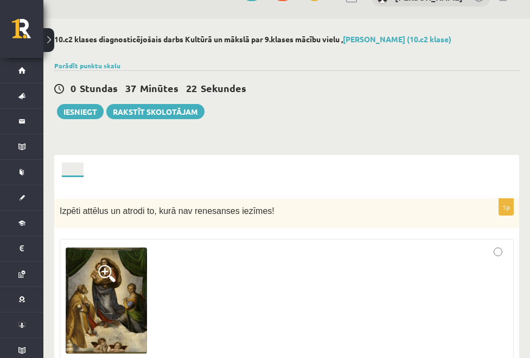
click at [0, 0] on link "Izvērtējums!" at bounding box center [0, 0] width 0 height 0
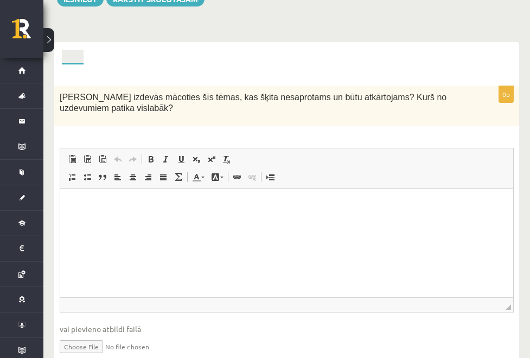
scroll to position [138, 0]
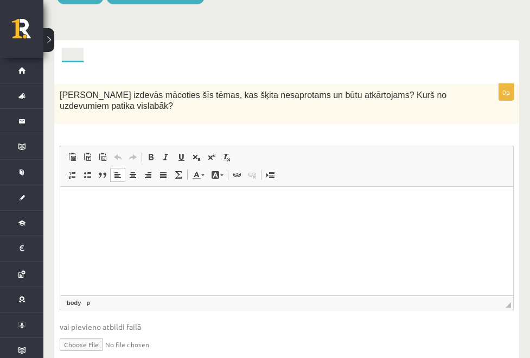
click at [165, 215] on html at bounding box center [286, 203] width 453 height 33
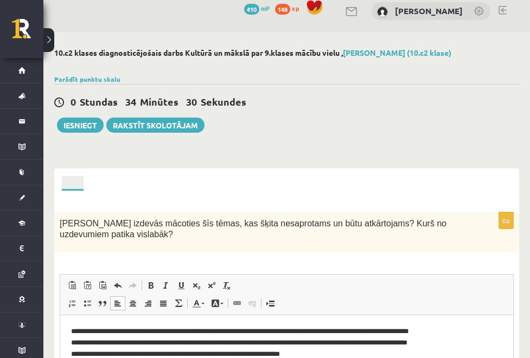
scroll to position [67, 0]
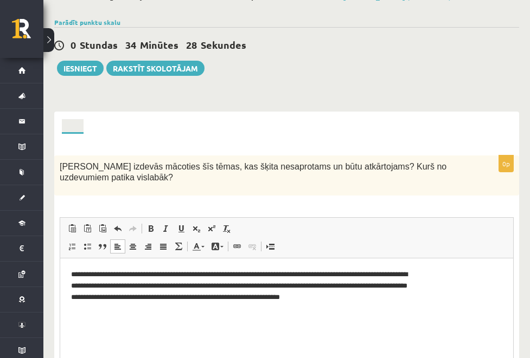
click at [0, 0] on link "Tests" at bounding box center [0, 0] width 0 height 0
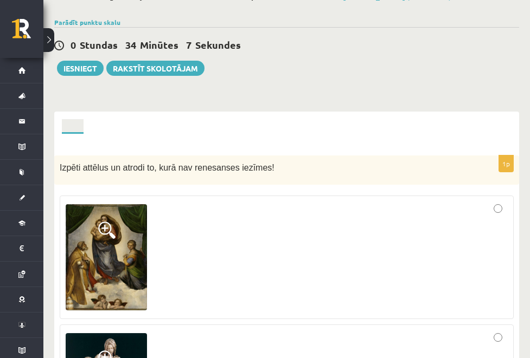
scroll to position [0, 0]
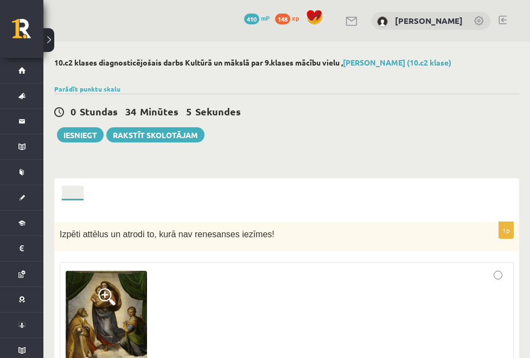
click at [0, 0] on link "Izvērtējums!" at bounding box center [0, 0] width 0 height 0
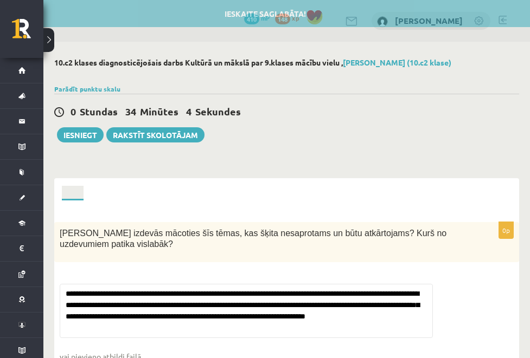
click at [0, 0] on link "Tests" at bounding box center [0, 0] width 0 height 0
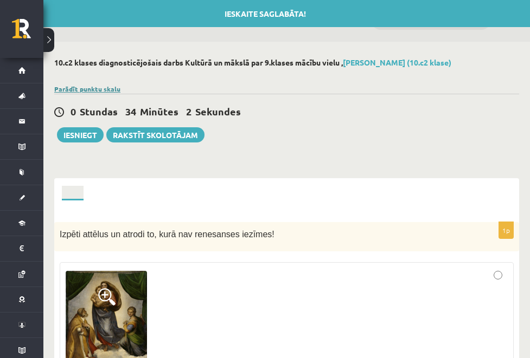
click at [102, 93] on link "Parādīt punktu skalu" at bounding box center [87, 89] width 66 height 9
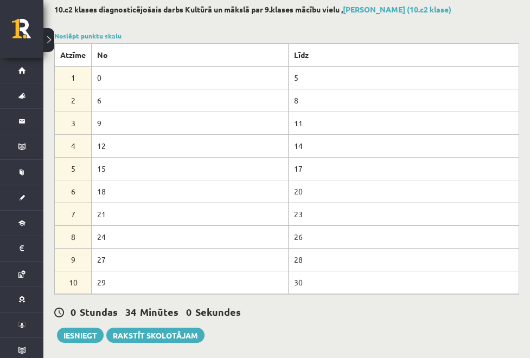
scroll to position [53, 0]
click at [117, 47] on div "Noslēpt punktu skalu Atzīme No Līdz 1 0 5 2 6 8 3 9 11 4 12 14 5 15 17 6 18 20 …" at bounding box center [286, 162] width 465 height 263
click at [114, 41] on link "Noslēpt punktu skalu" at bounding box center [87, 36] width 67 height 9
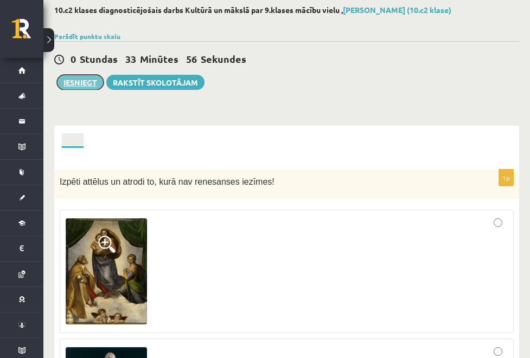
click at [91, 83] on button "Iesniegt" at bounding box center [80, 82] width 47 height 15
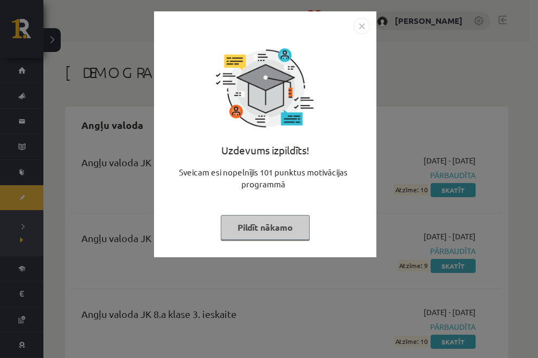
click at [292, 228] on button "Pildīt nākamo" at bounding box center [265, 227] width 89 height 25
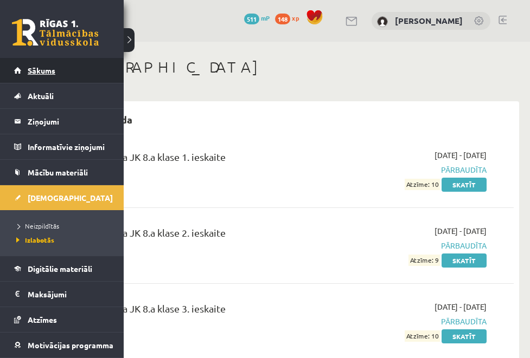
click at [68, 76] on link "Sākums" at bounding box center [62, 70] width 96 height 25
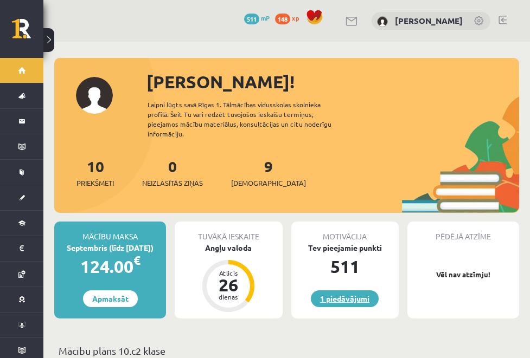
click at [331, 292] on link "1 piedāvājumi" at bounding box center [345, 299] width 68 height 17
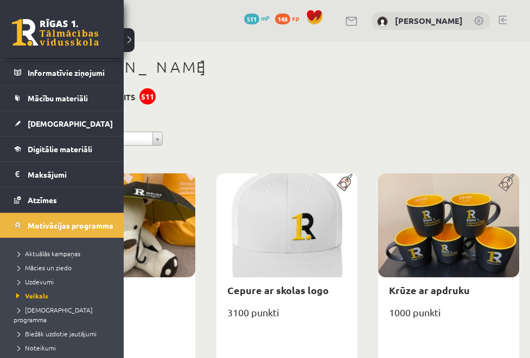
scroll to position [75, 0]
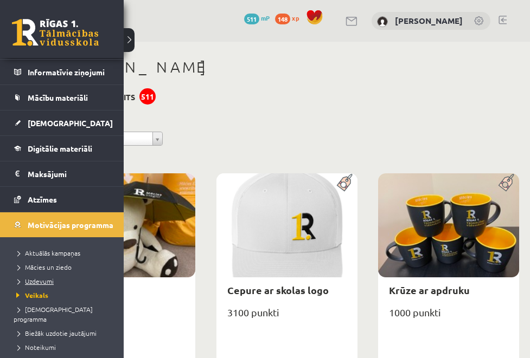
click at [36, 281] on span "Uzdevumi" at bounding box center [34, 281] width 40 height 9
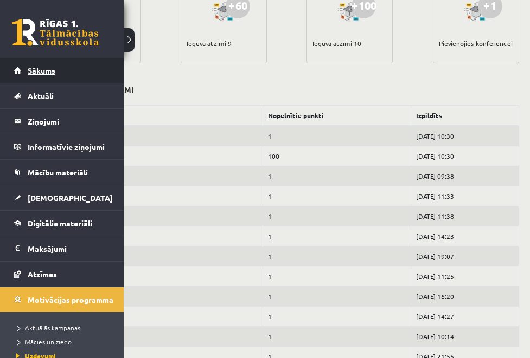
click at [59, 72] on link "Sākums" at bounding box center [62, 70] width 96 height 25
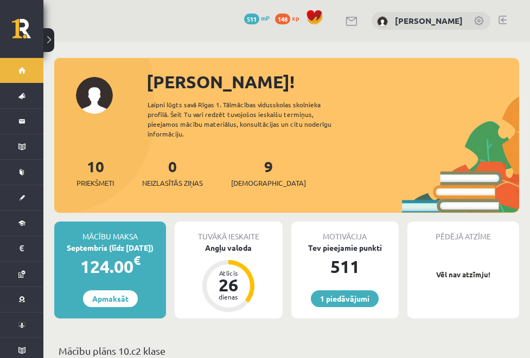
click at [54, 39] on button at bounding box center [48, 40] width 11 height 24
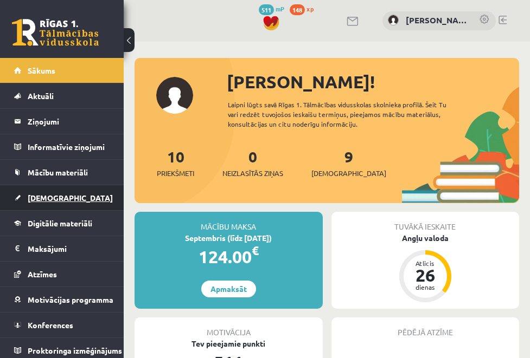
click at [63, 199] on link "[DEMOGRAPHIC_DATA]" at bounding box center [62, 197] width 96 height 25
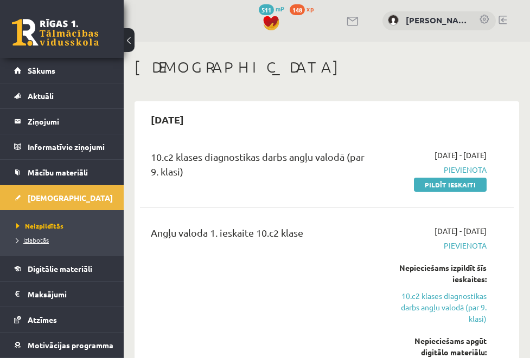
click at [27, 241] on span "Izlabotās" at bounding box center [32, 240] width 33 height 9
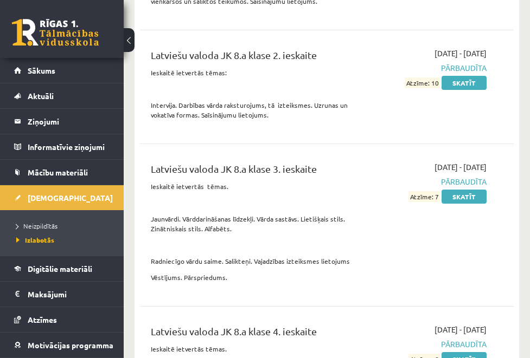
scroll to position [3638, 0]
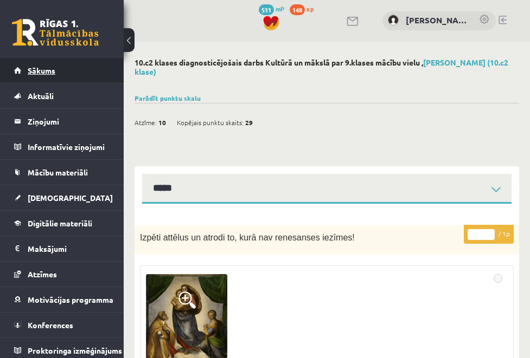
click at [96, 64] on link "Sākums" at bounding box center [62, 70] width 96 height 25
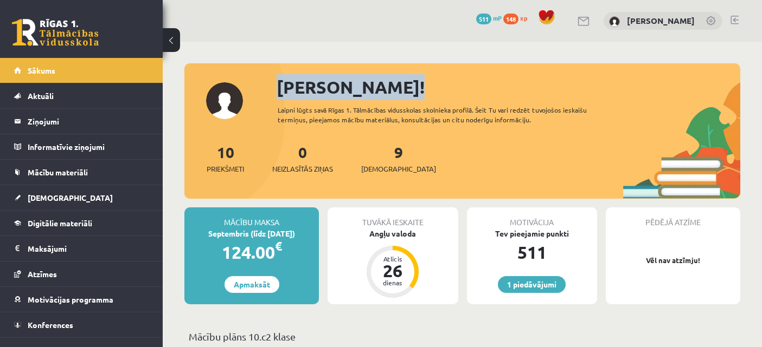
drag, startPoint x: 390, startPoint y: 87, endPoint x: 324, endPoint y: 56, distance: 73.2
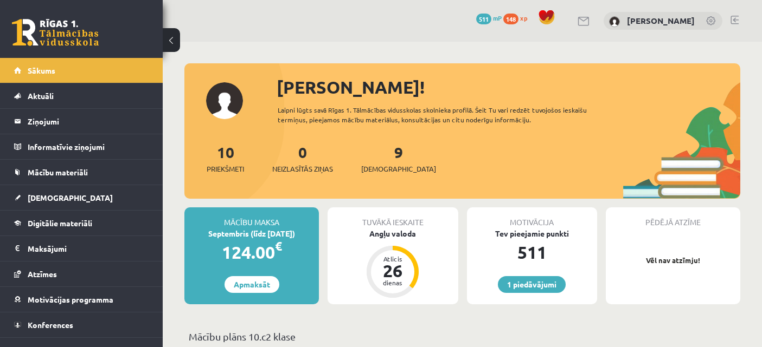
click at [54, 172] on span "Mācību materiāli" at bounding box center [58, 172] width 60 height 10
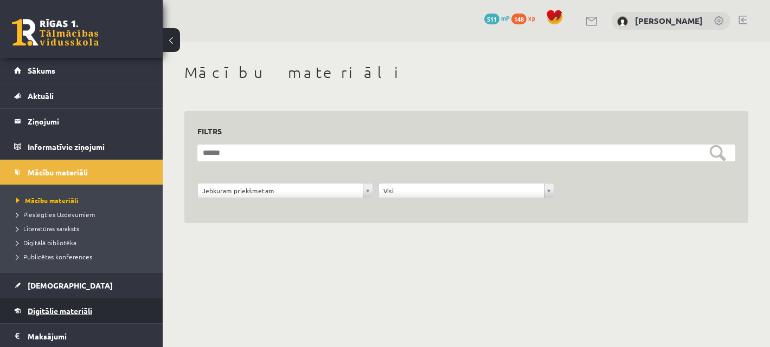
click at [113, 302] on link "Digitālie materiāli" at bounding box center [81, 311] width 135 height 25
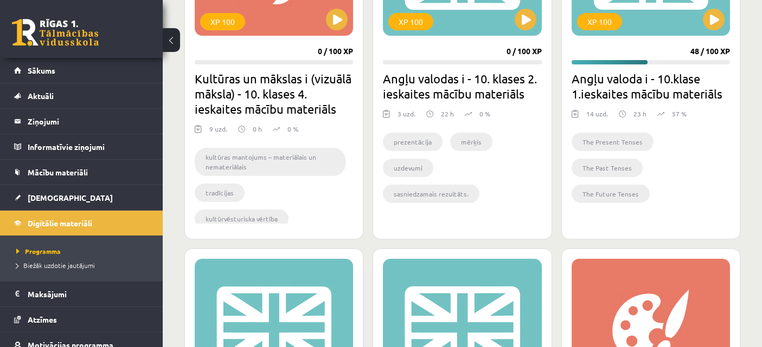
scroll to position [417, 0]
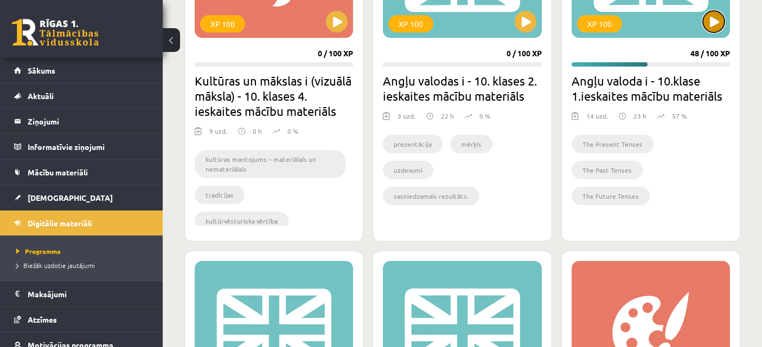
click at [529, 25] on button at bounding box center [713, 22] width 22 height 22
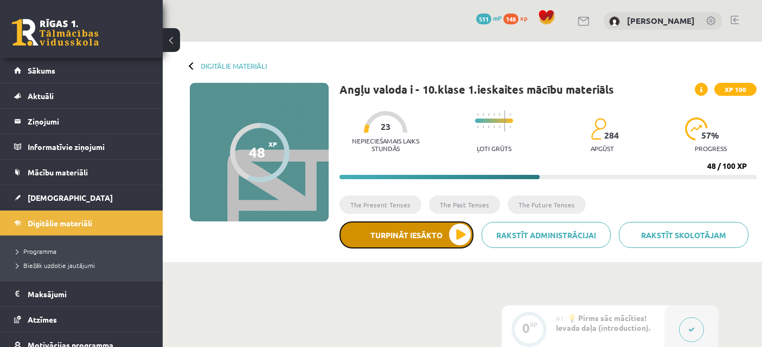
click at [411, 232] on button "Turpināt iesākto" at bounding box center [406, 235] width 134 height 27
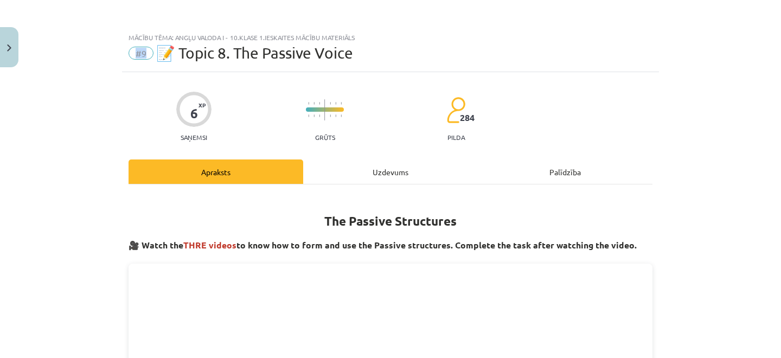
drag, startPoint x: 144, startPoint y: 59, endPoint x: 105, endPoint y: 49, distance: 40.8
click at [105, 49] on div "Mācību tēma: Angļu valoda i - 10.klase 1.ieskaites mācību materiāls #9 📝 Topic …" at bounding box center [390, 179] width 781 height 358
click at [375, 175] on div "Uzdevums" at bounding box center [390, 171] width 175 height 24
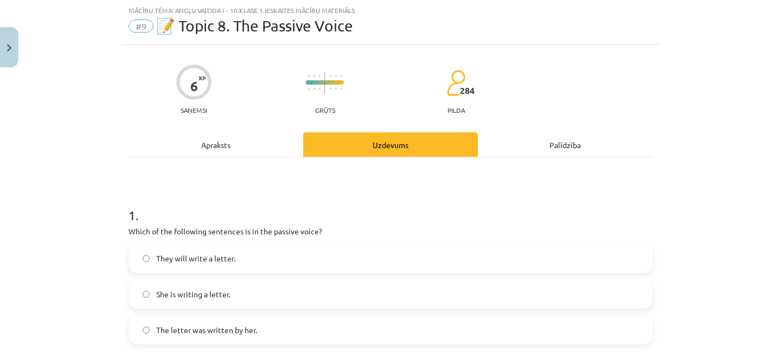
click at [539, 141] on div "Palīdzība" at bounding box center [565, 144] width 175 height 24
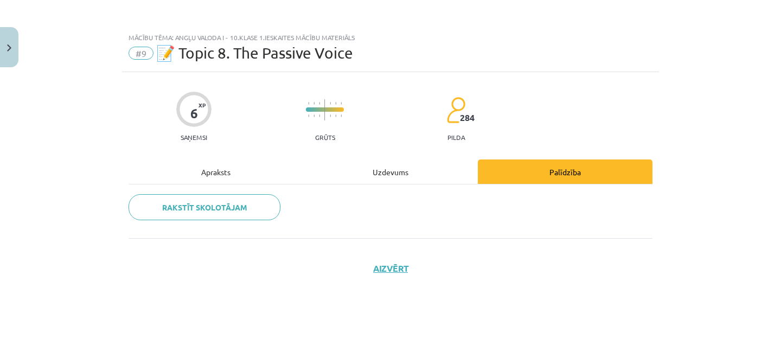
click at [228, 167] on div "Apraksts" at bounding box center [215, 171] width 175 height 24
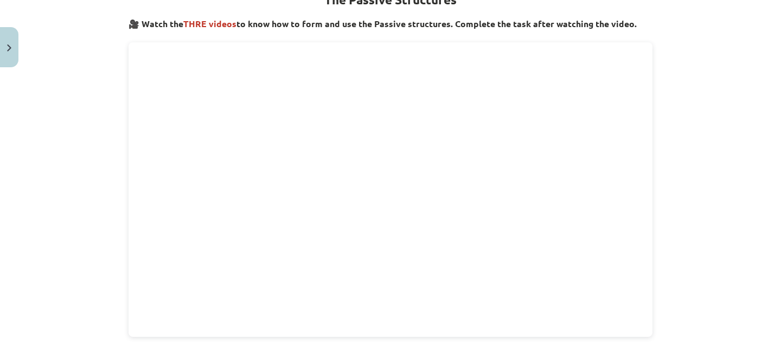
scroll to position [209, 0]
